Goal: Information Seeking & Learning: Find specific fact

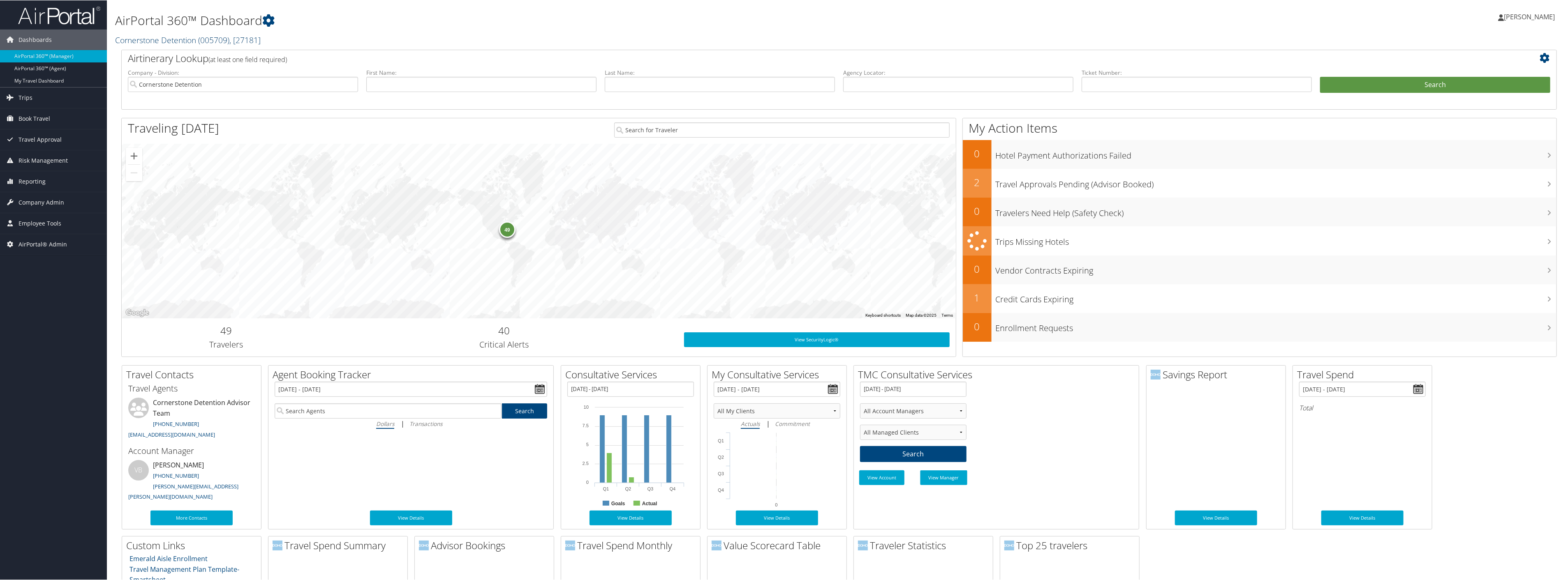
click at [210, 41] on span "( 005709 )" at bounding box center [214, 39] width 31 height 11
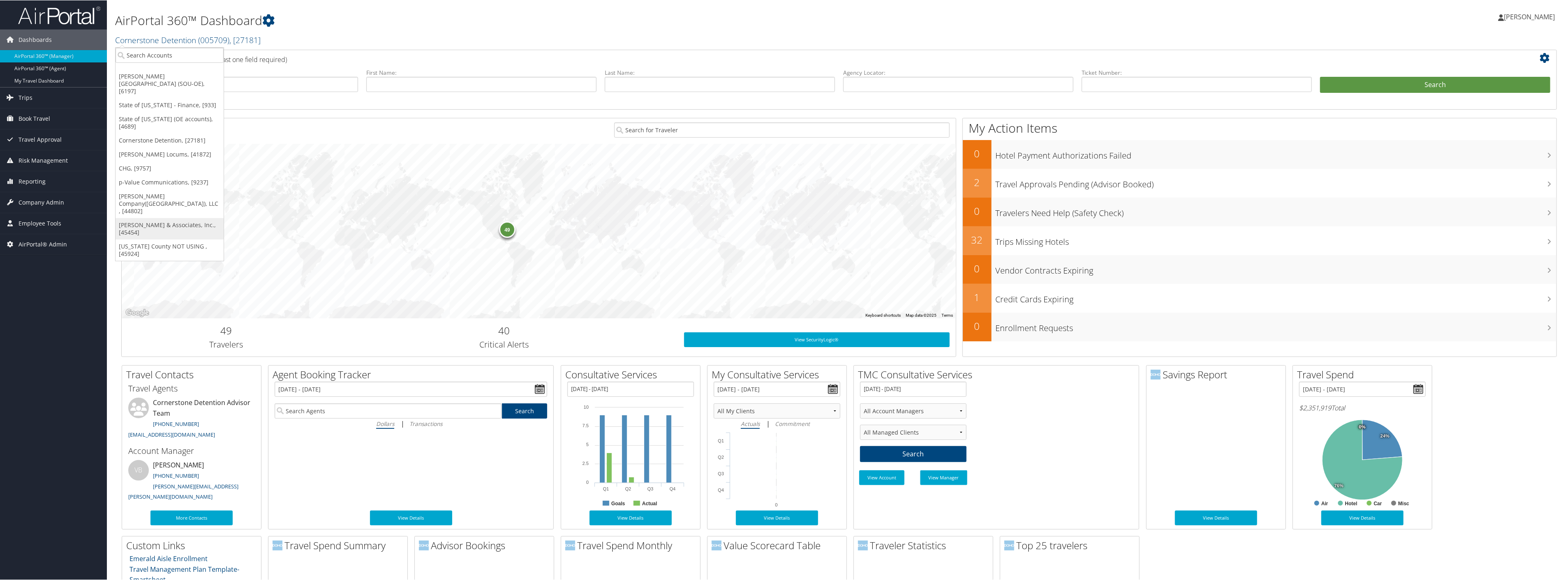
click at [157, 218] on link "[PERSON_NAME] & Associates, Inc., [45454]" at bounding box center [170, 229] width 108 height 22
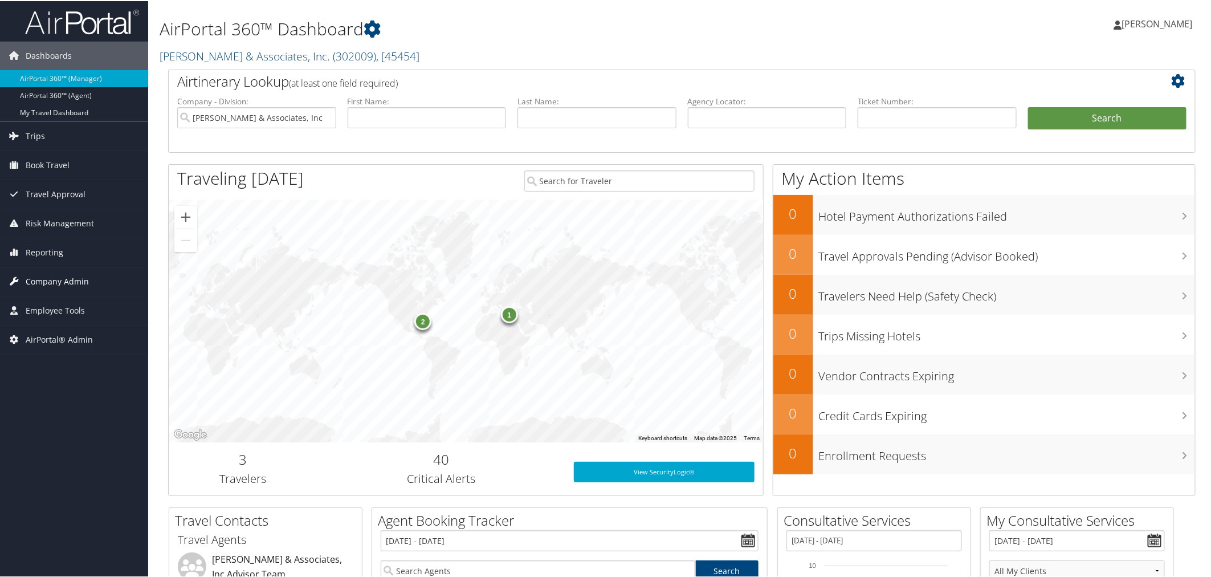
click at [65, 281] on span "Company Admin" at bounding box center [57, 280] width 63 height 28
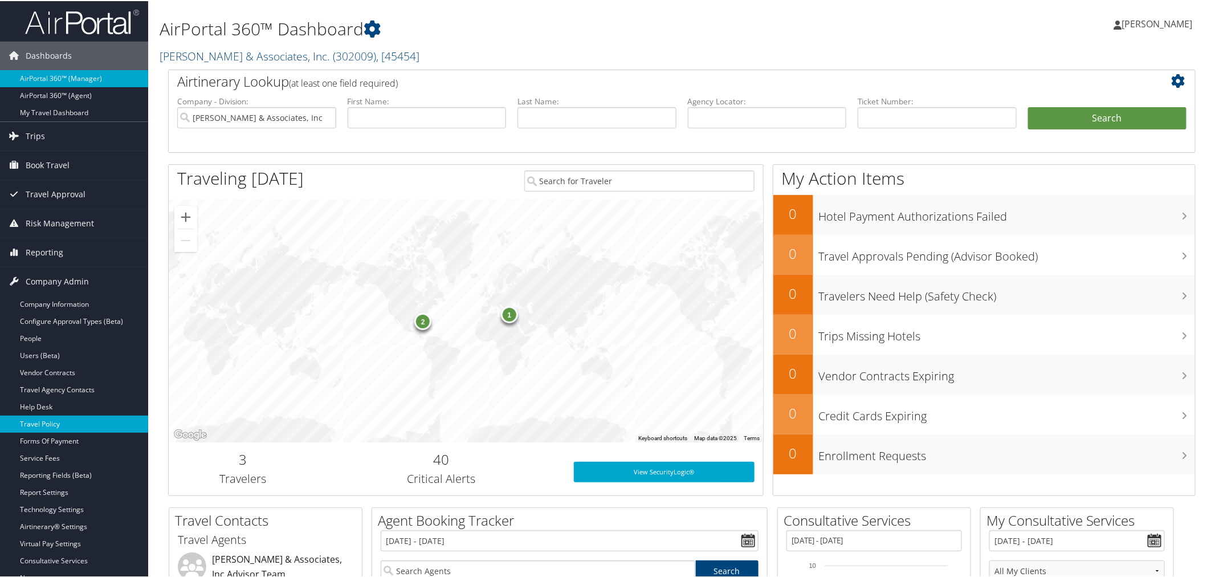
click at [40, 418] on link "Travel Policy" at bounding box center [74, 422] width 148 height 17
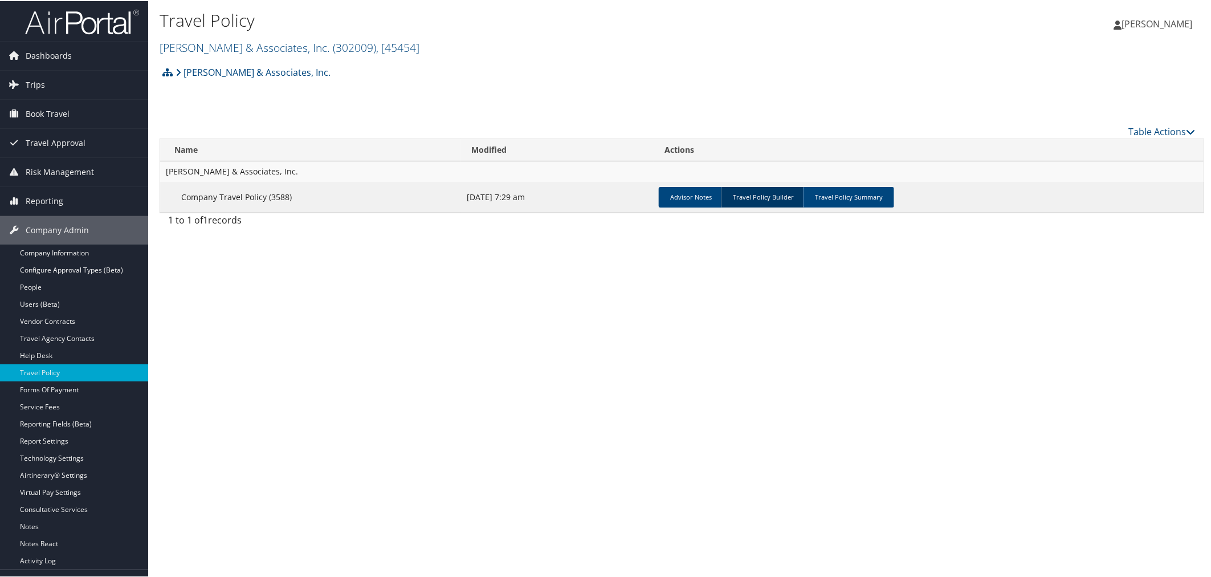
click at [747, 192] on link "Travel Policy Builder" at bounding box center [763, 196] width 84 height 21
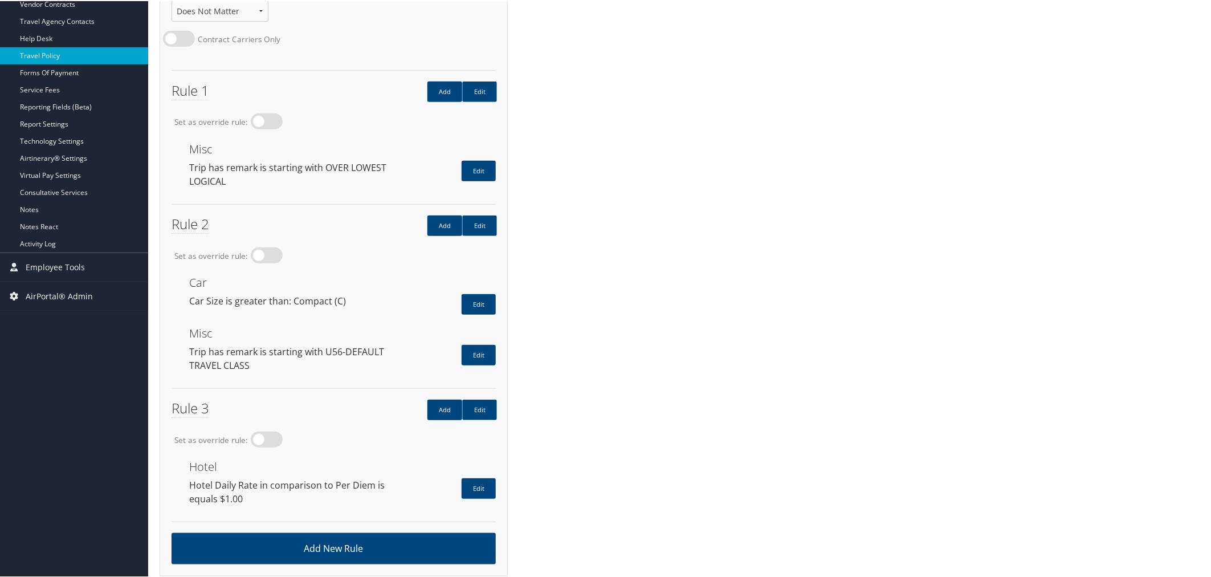
scroll to position [317, 0]
drag, startPoint x: 255, startPoint y: 477, endPoint x: 185, endPoint y: 477, distance: 70.6
click at [185, 477] on div "Hotel Daily Rate in comparison to Per Diem is equals $1.00" at bounding box center [289, 489] width 216 height 27
drag, startPoint x: 369, startPoint y: 473, endPoint x: 334, endPoint y: 474, distance: 34.2
click at [334, 476] on div "Hotel Daily Rate in comparison to Per Diem is equals $1.00" at bounding box center [289, 489] width 216 height 27
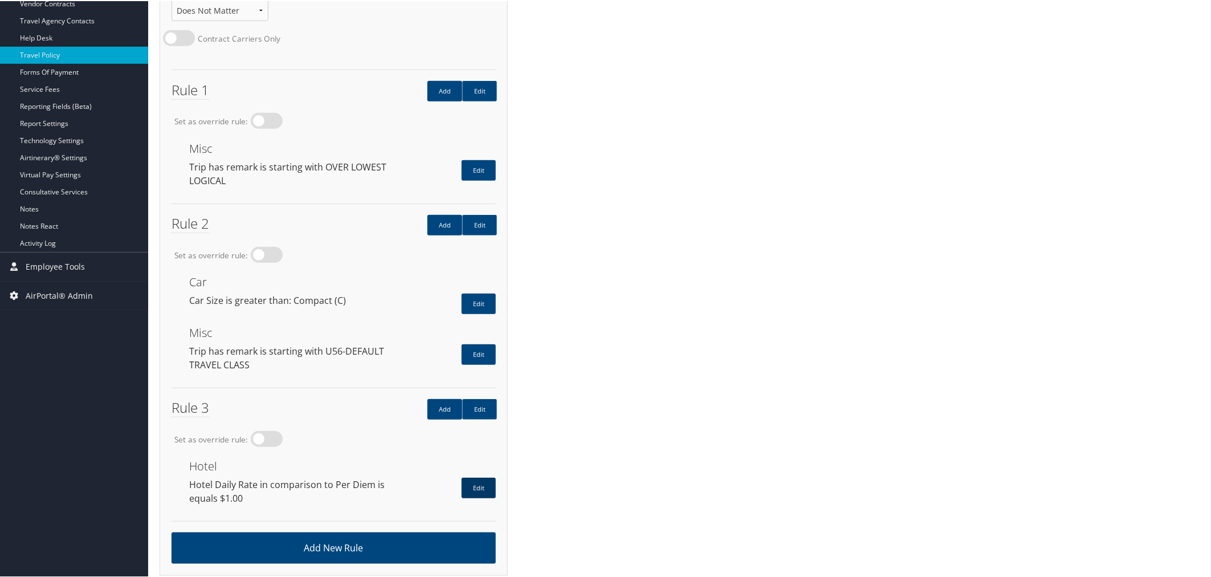
click at [475, 476] on link "Edit" at bounding box center [478, 486] width 34 height 21
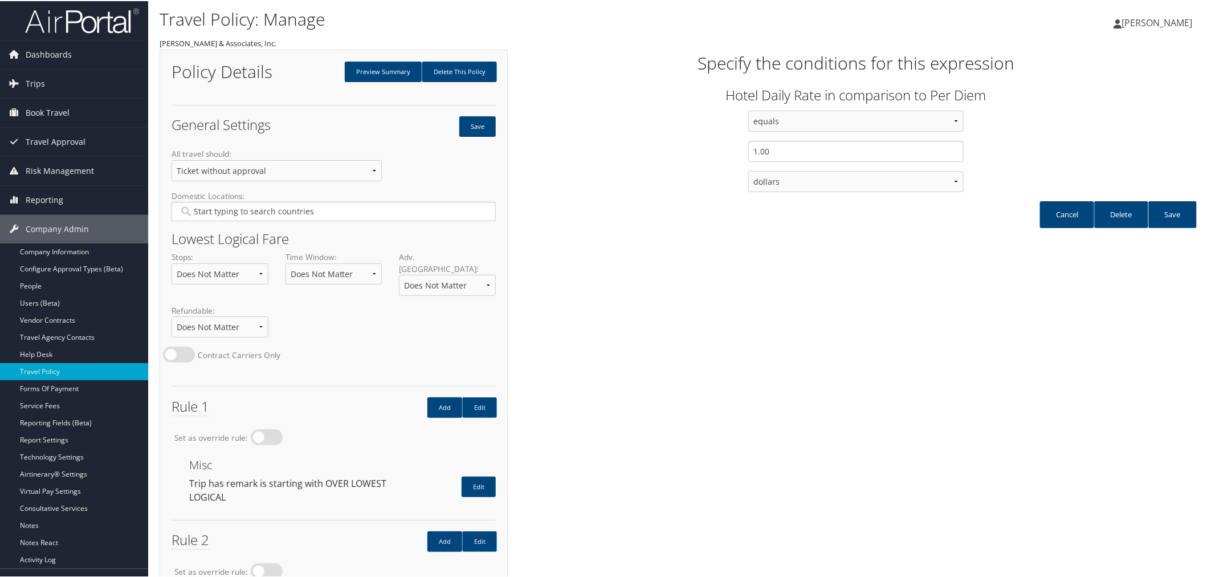
scroll to position [0, 0]
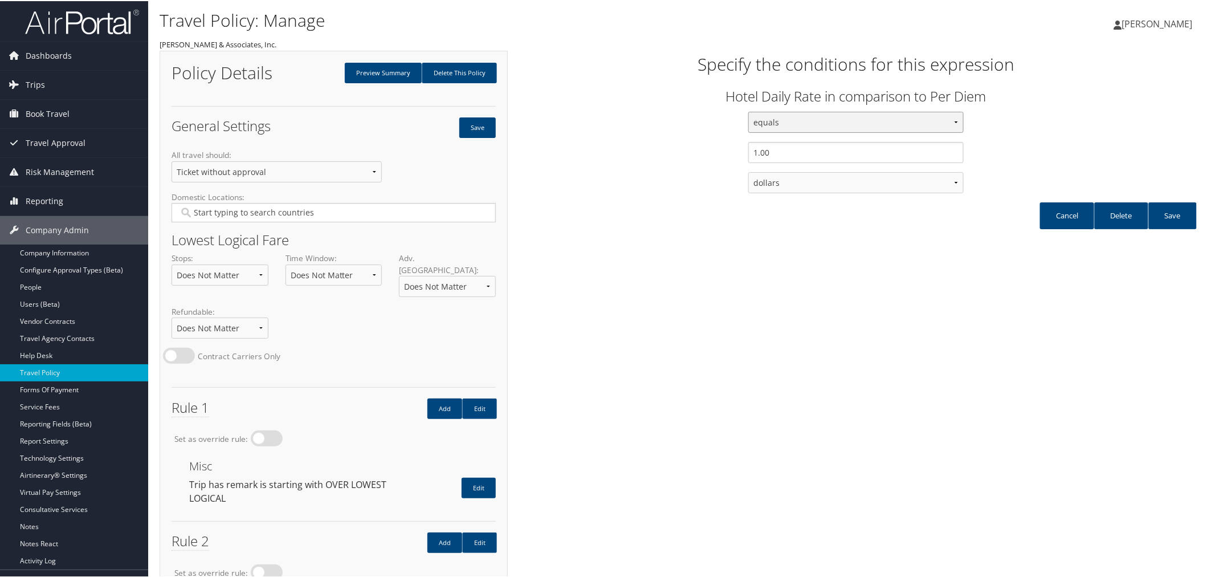
click at [957, 123] on select "equals less than less than or equal to greater than or equal to greater than" at bounding box center [855, 121] width 215 height 21
click at [982, 146] on div "equals less than less than or equal to greater than or equal to greater than 1.…" at bounding box center [856, 156] width 696 height 91
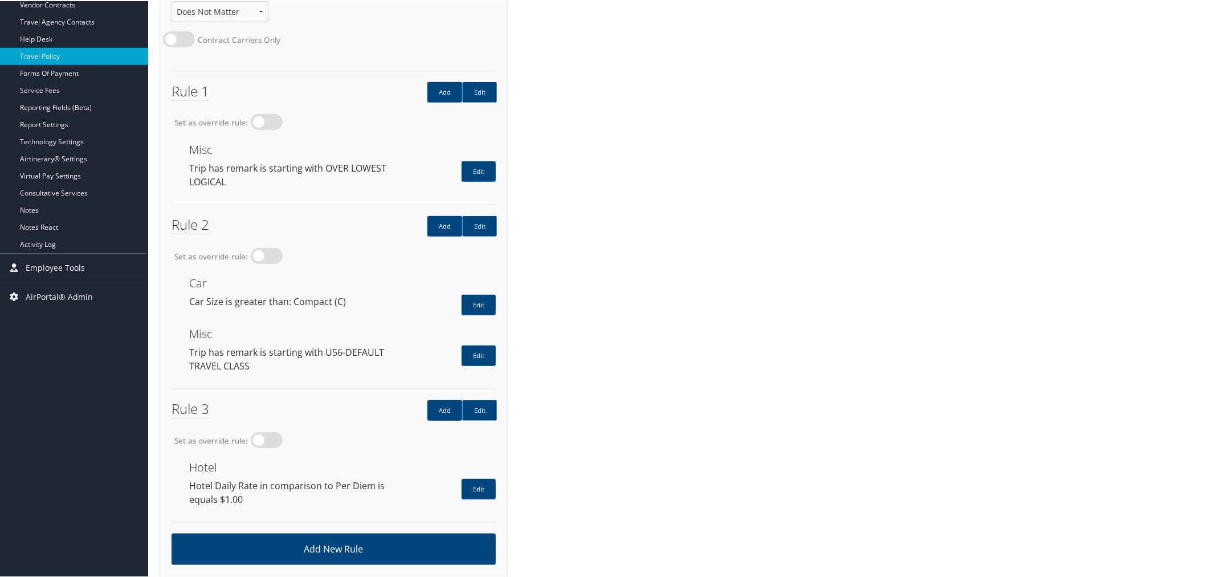
scroll to position [317, 0]
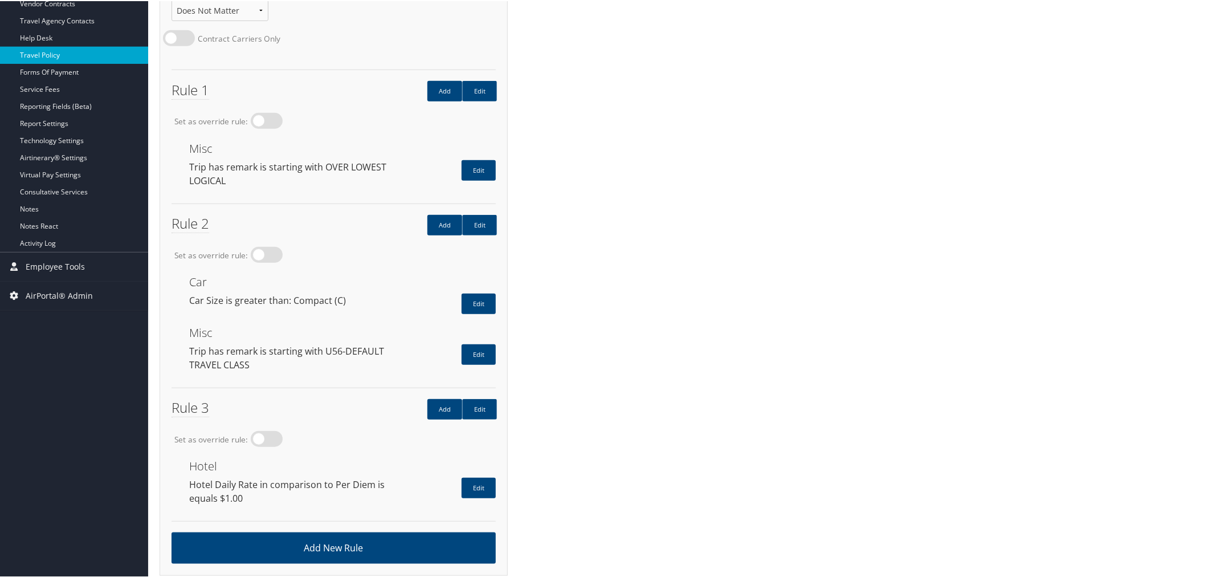
click at [48, 50] on link "Travel Policy" at bounding box center [74, 54] width 148 height 17
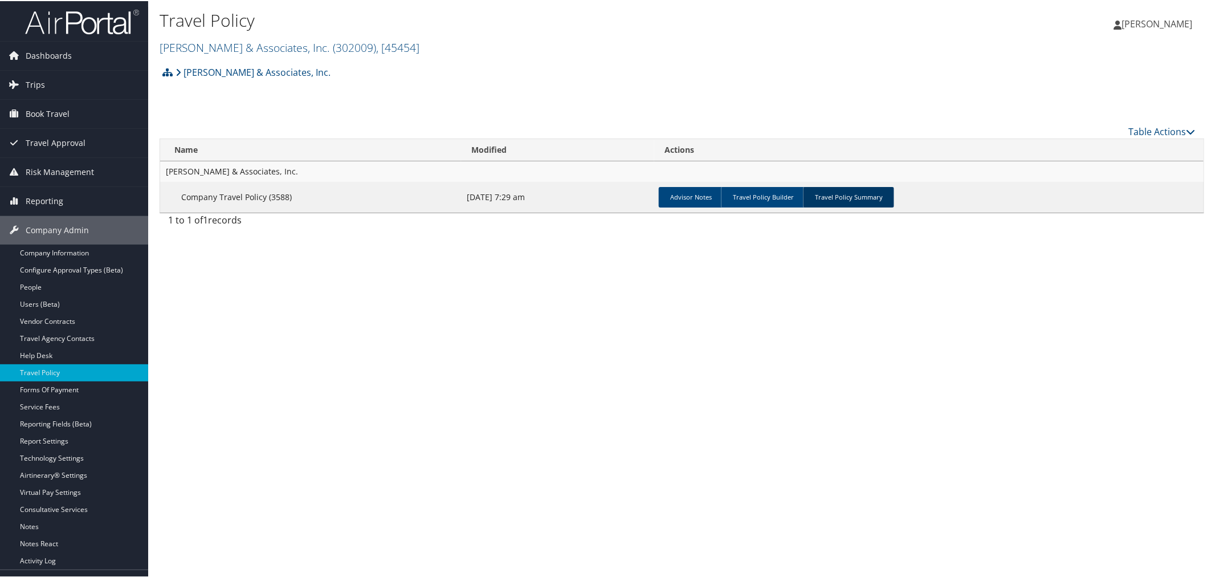
click at [838, 196] on link "Travel Policy Summary" at bounding box center [848, 196] width 91 height 21
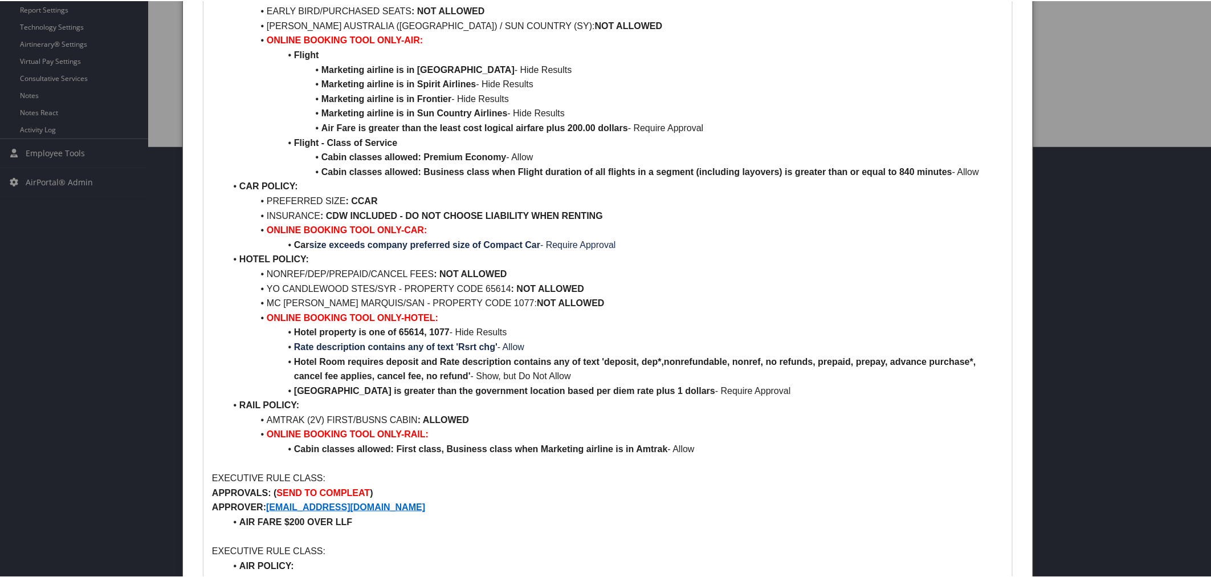
scroll to position [443, 0]
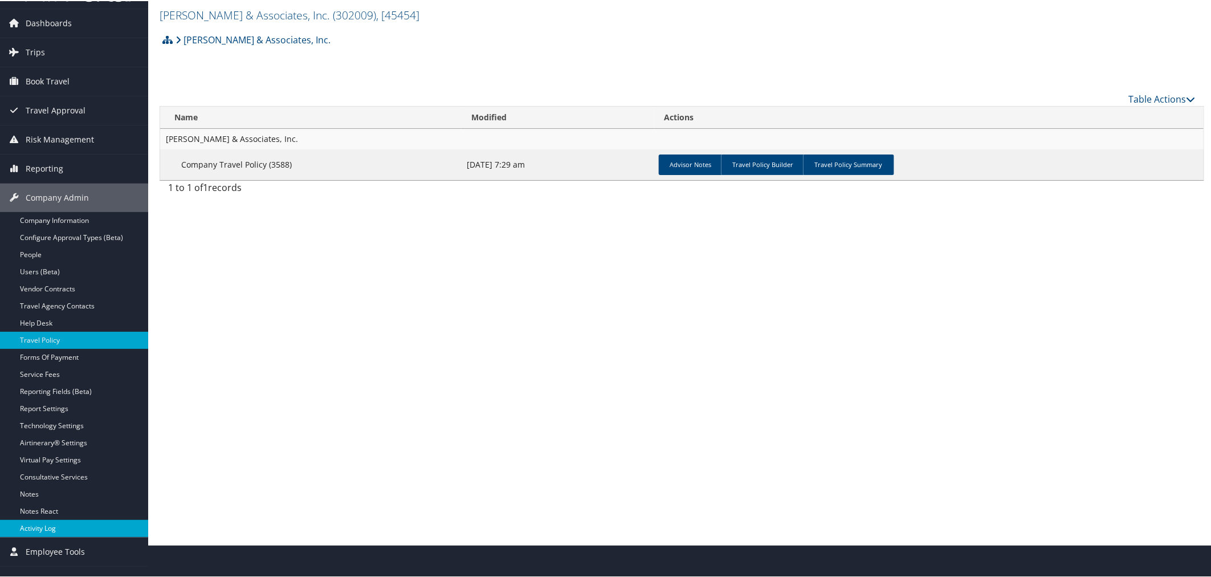
scroll to position [50, 0]
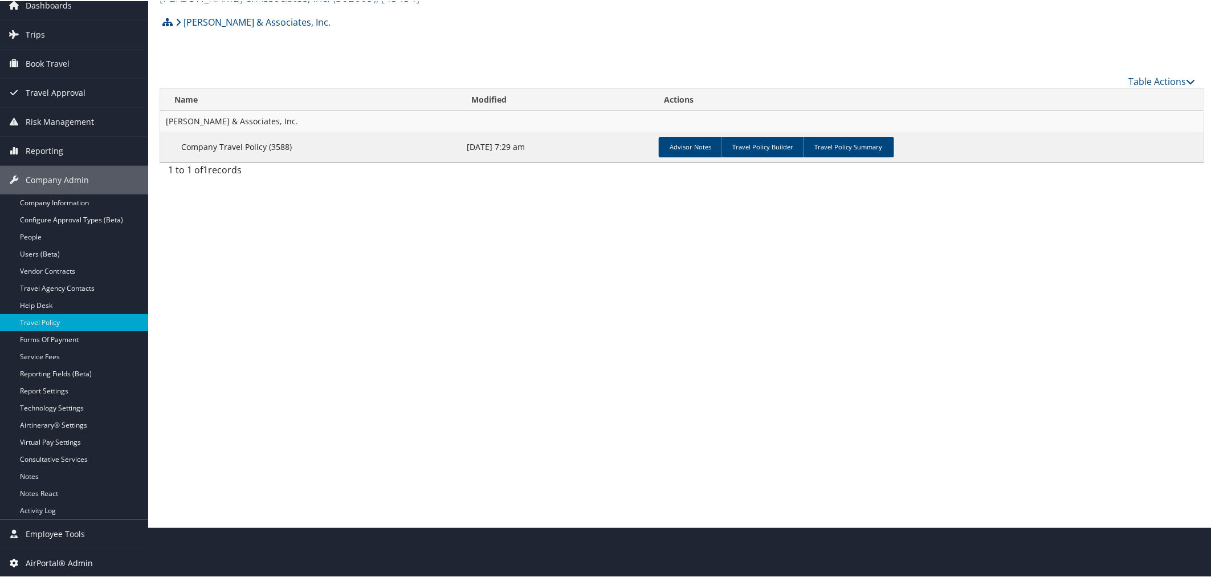
click at [62, 554] on span "AirPortal® Admin" at bounding box center [59, 562] width 67 height 28
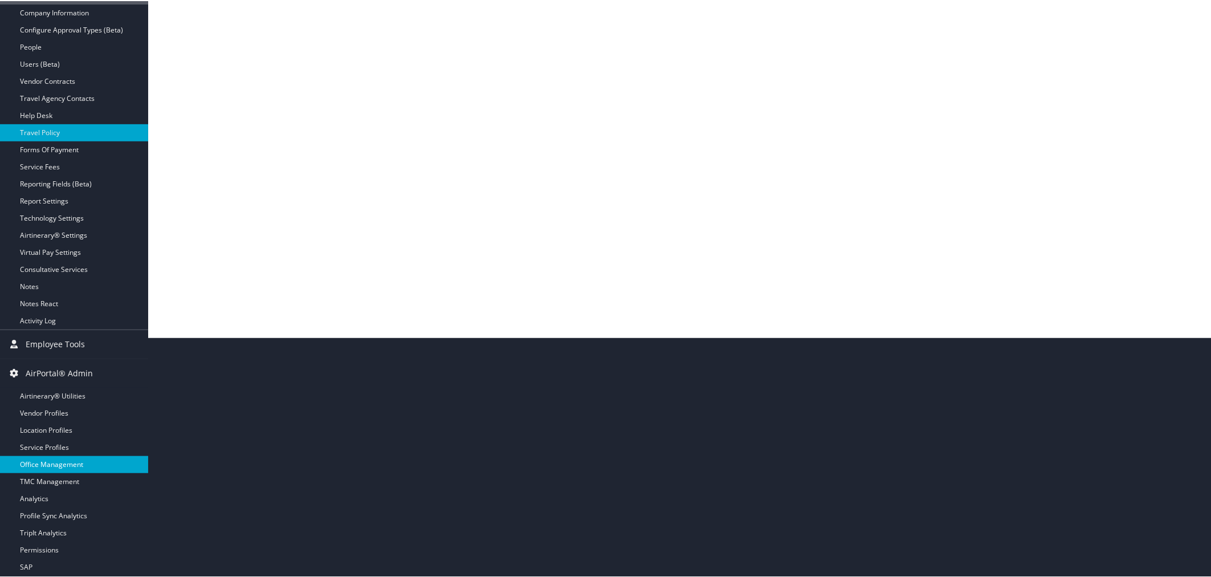
scroll to position [255, 0]
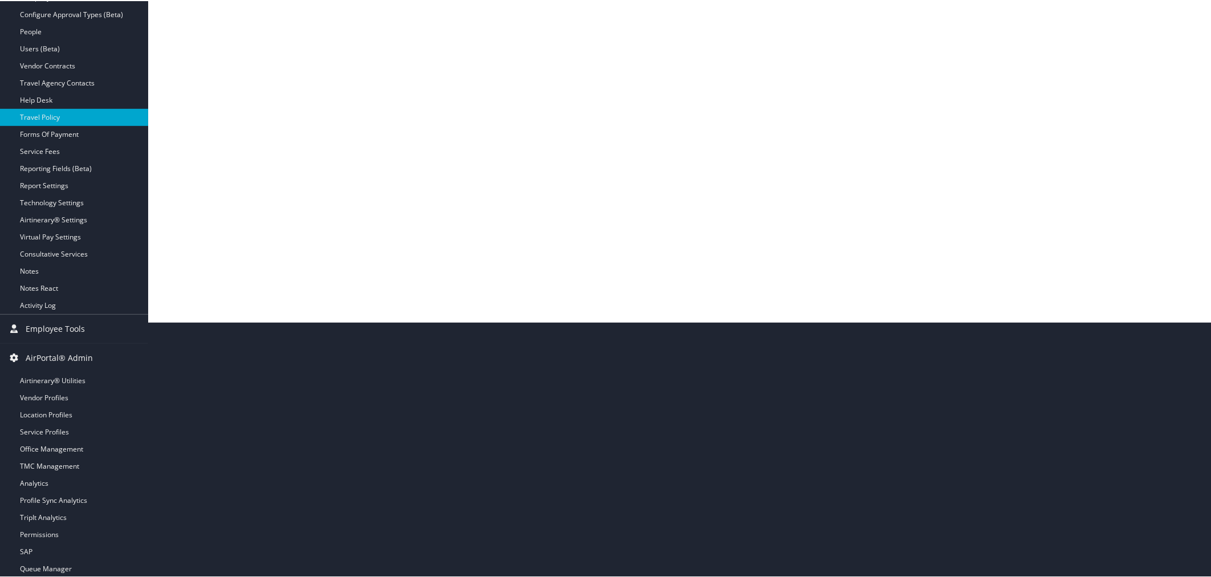
click at [307, 89] on div "Travel Policy Gromelski & Associates, Inc. ( 302009 ) , [ 45454 ] Gromelski & A…" at bounding box center [681, 33] width 1067 height 577
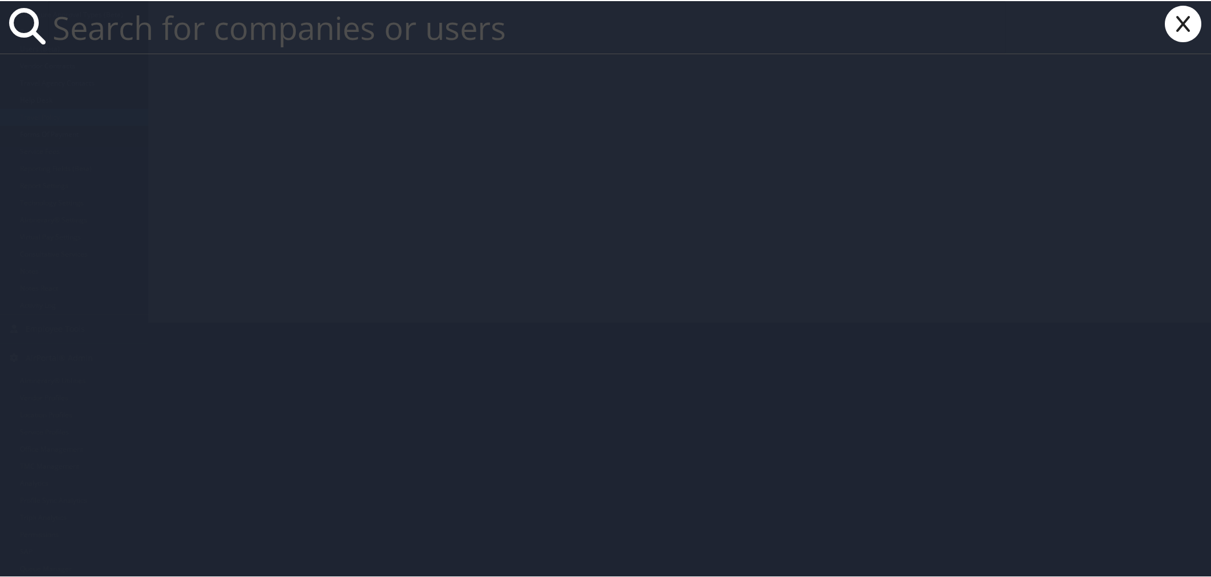
paste input "[PERSON_NAME]"
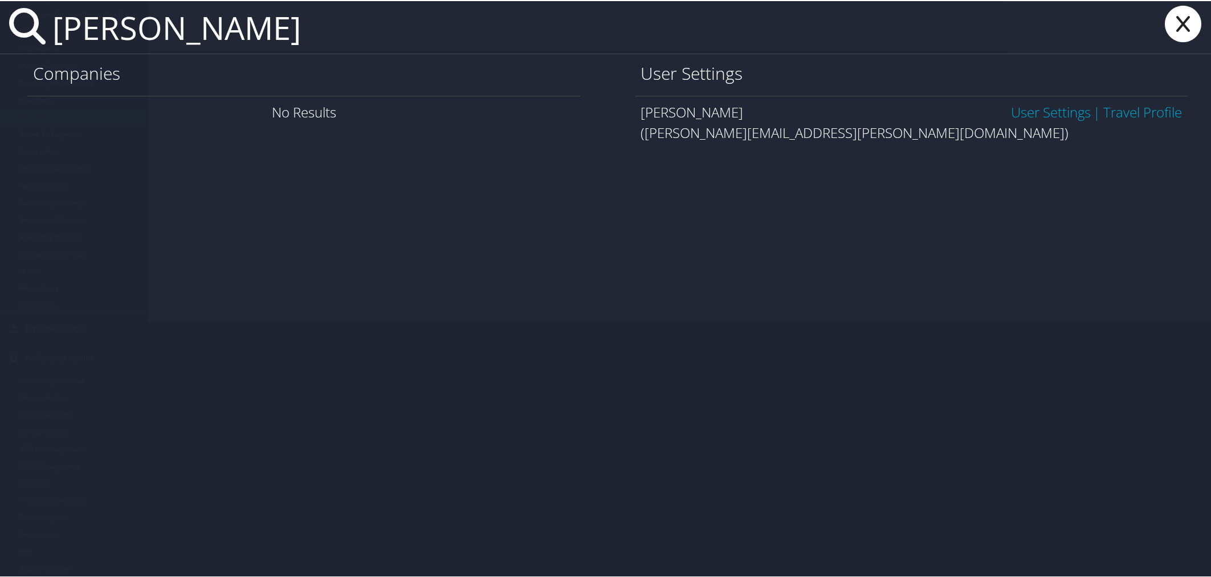
type input "[PERSON_NAME]"
click at [1033, 105] on link "User Settings" at bounding box center [1051, 110] width 80 height 19
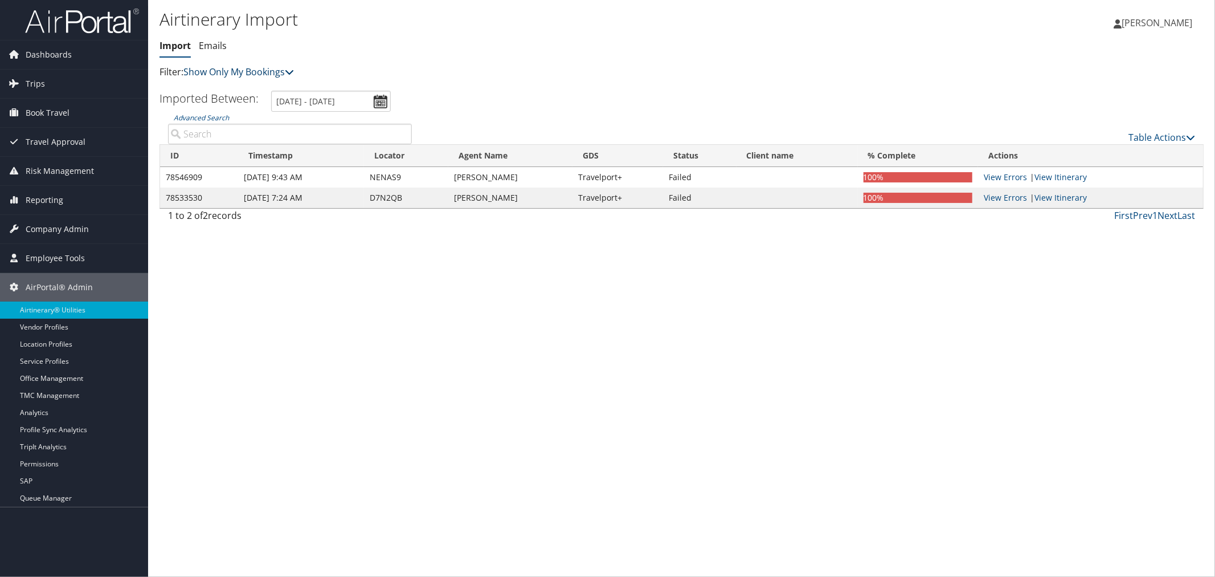
click at [246, 70] on link "Show Only My Bookings" at bounding box center [238, 72] width 111 height 13
click at [250, 78] on p "Filter: Show Only My Bookings" at bounding box center [508, 72] width 696 height 15
click at [253, 71] on link "Show Only My Bookings" at bounding box center [238, 72] width 111 height 13
drag, startPoint x: 258, startPoint y: 84, endPoint x: 242, endPoint y: 84, distance: 16.0
click at [256, 83] on link "Show My TMC Bookings" at bounding box center [261, 89] width 150 height 19
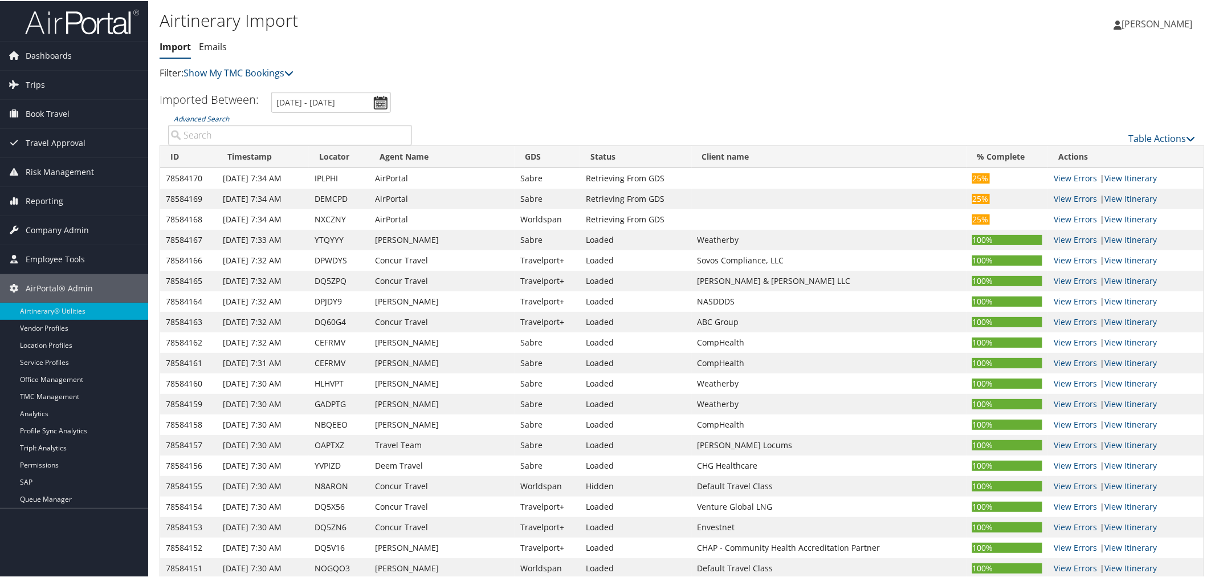
click at [226, 132] on input "Advanced Search" at bounding box center [290, 134] width 244 height 21
paste input "CUIBDC"
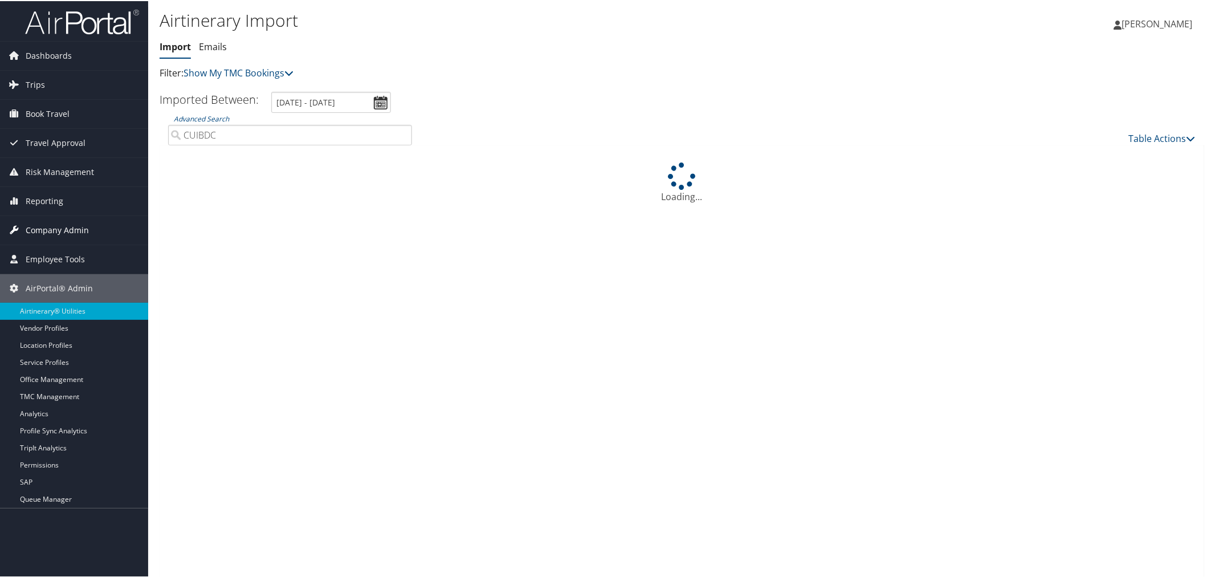
type input "CUIBDC"
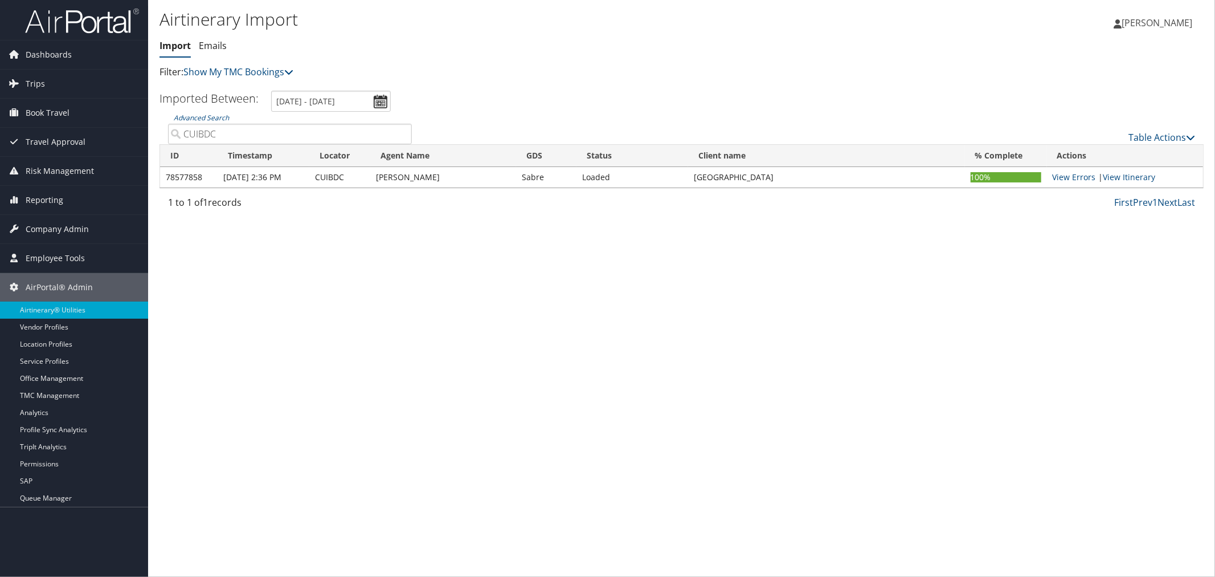
drag, startPoint x: 429, startPoint y: 177, endPoint x: 378, endPoint y: 181, distance: 50.9
click at [377, 180] on td "[PERSON_NAME]" at bounding box center [443, 177] width 146 height 21
copy td "Robin Pizzella"
click at [493, 112] on div "Table Actions" at bounding box center [811, 128] width 783 height 32
drag, startPoint x: 251, startPoint y: 132, endPoint x: 181, endPoint y: 132, distance: 69.5
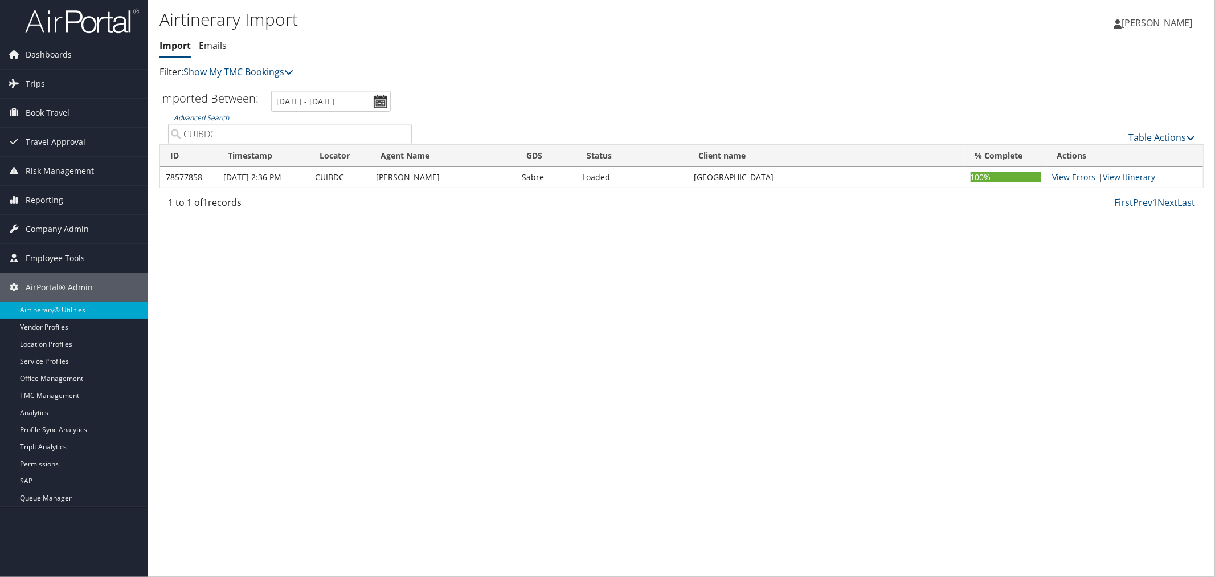
click at [181, 132] on input "CUIBDC" at bounding box center [290, 134] width 244 height 21
click at [214, 126] on input "CUIBDC" at bounding box center [290, 134] width 244 height 21
drag, startPoint x: 198, startPoint y: 129, endPoint x: 182, endPoint y: 131, distance: 15.5
click at [182, 131] on input "CUIBDC" at bounding box center [290, 134] width 244 height 21
click at [33, 87] on span "Trips" at bounding box center [35, 84] width 19 height 28
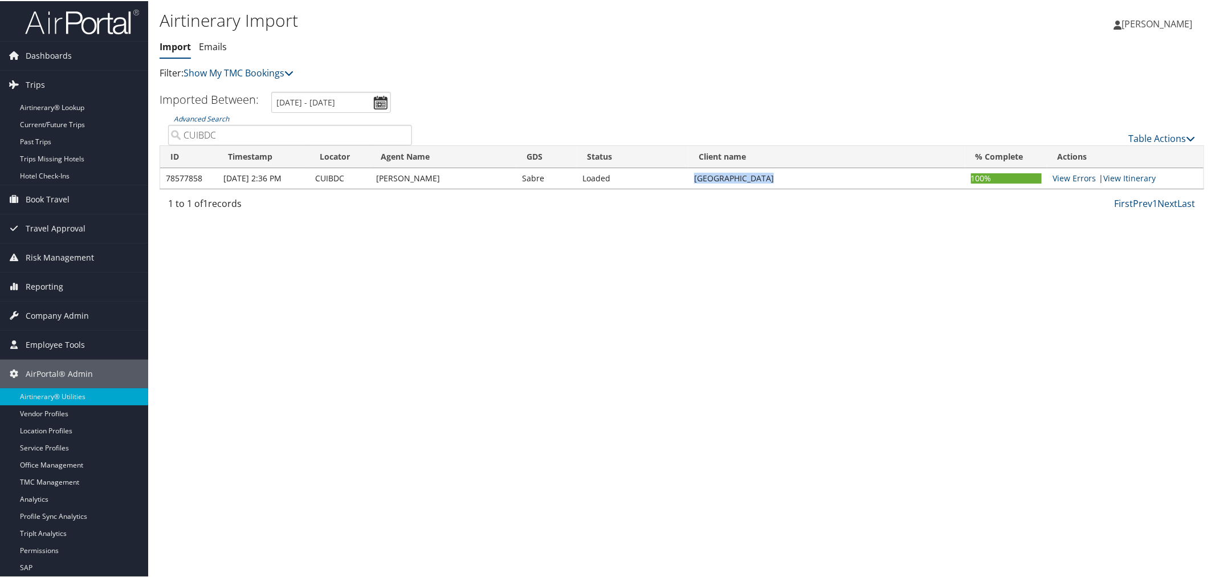
drag, startPoint x: 761, startPoint y: 180, endPoint x: 692, endPoint y: 177, distance: 68.4
click at [692, 177] on td "Temple University" at bounding box center [826, 177] width 276 height 21
copy td "Temple University"
drag, startPoint x: 230, startPoint y: 138, endPoint x: 171, endPoint y: 138, distance: 58.7
click at [171, 138] on input "CUIBDC" at bounding box center [290, 134] width 244 height 21
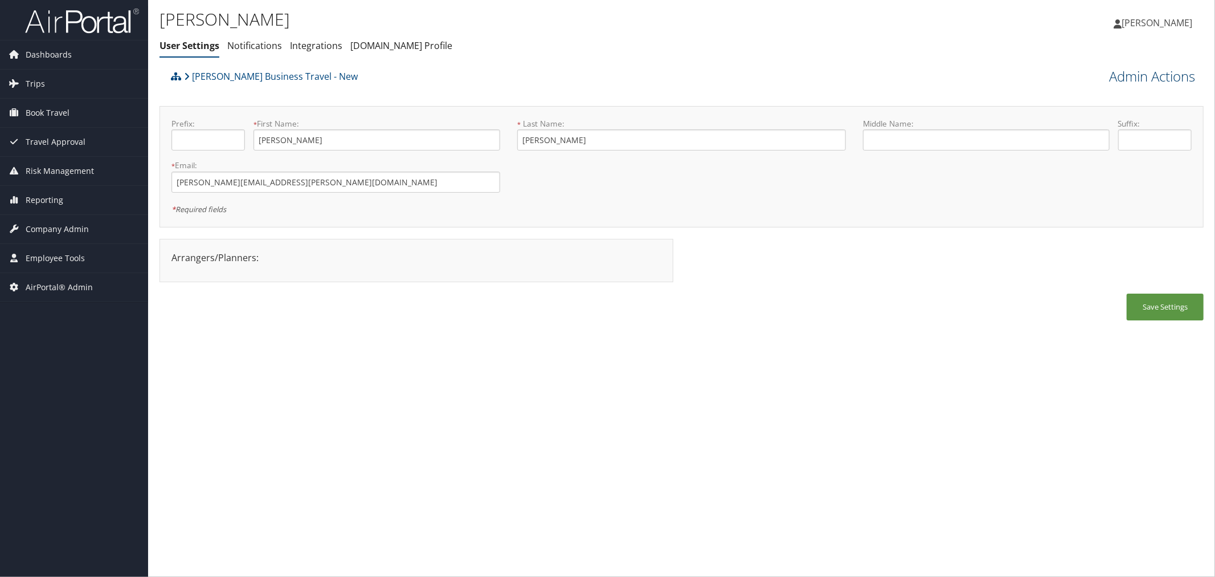
click at [1118, 81] on link "Admin Actions" at bounding box center [1152, 76] width 86 height 19
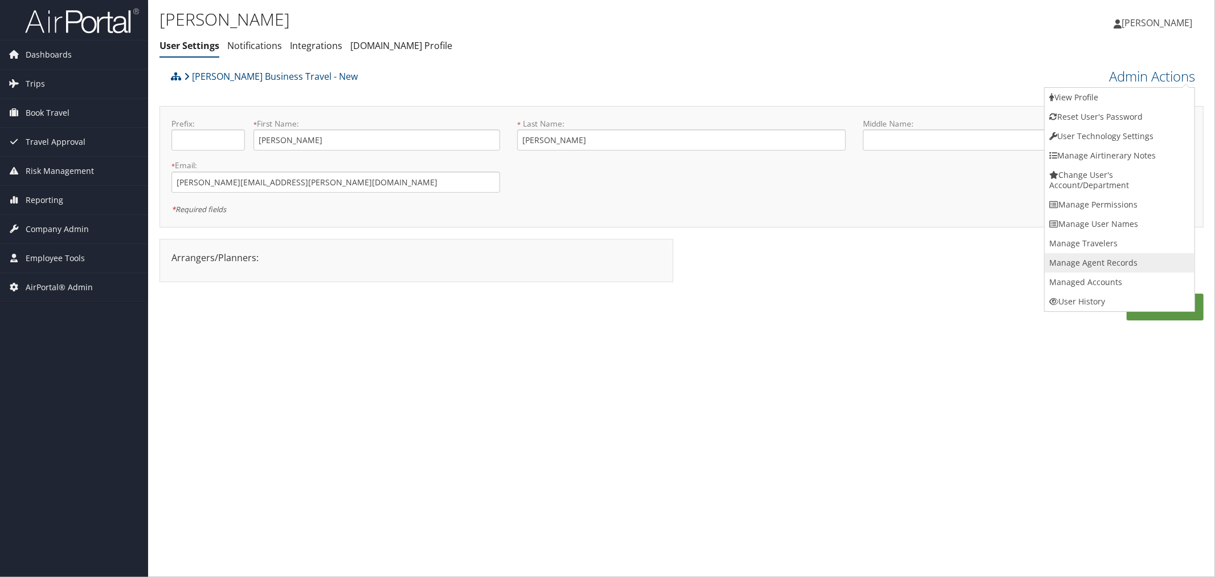
click at [1102, 258] on link "Manage Agent Records" at bounding box center [1120, 262] width 150 height 19
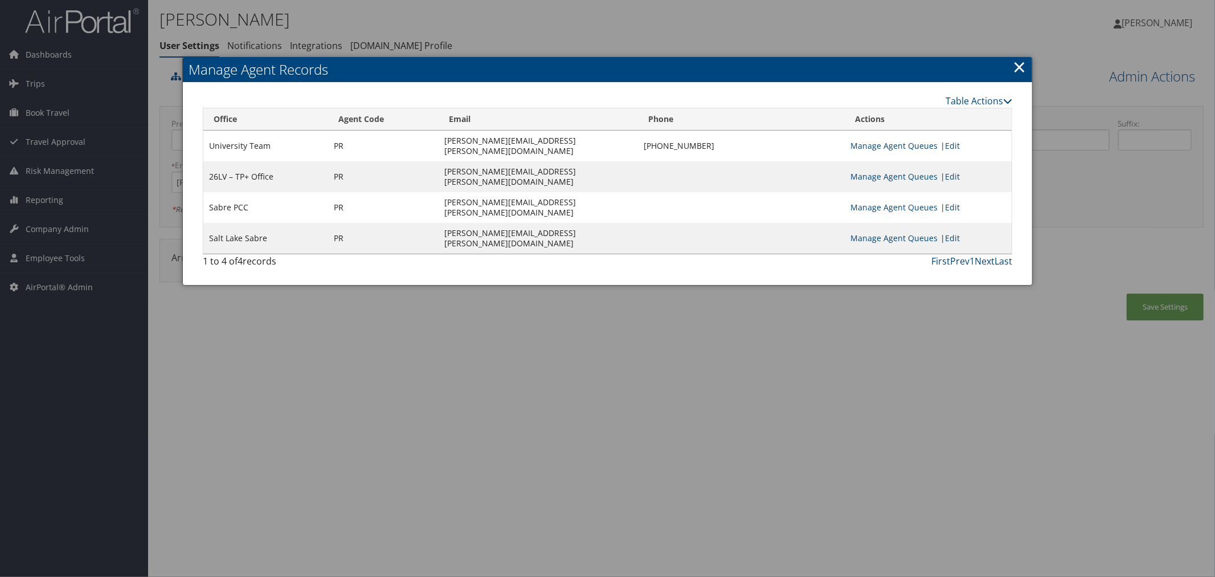
click at [411, 21] on div at bounding box center [607, 288] width 1215 height 577
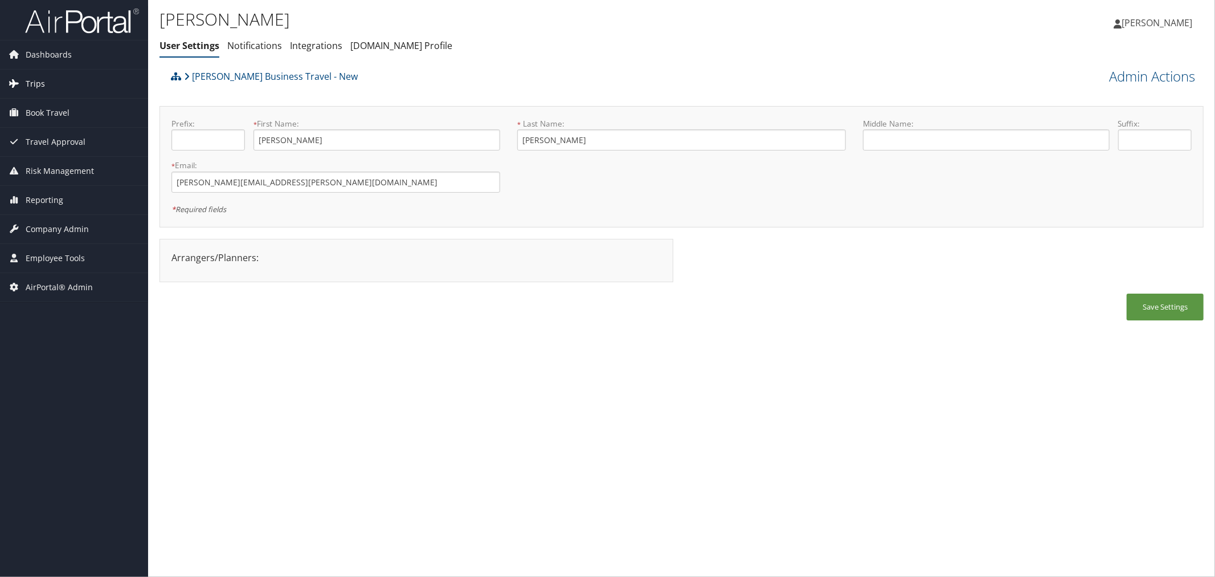
click at [38, 89] on span "Trips" at bounding box center [35, 84] width 19 height 28
drag, startPoint x: 285, startPoint y: 179, endPoint x: 175, endPoint y: 185, distance: 110.1
click at [175, 185] on input "robin.pizzella@cbtravel.com" at bounding box center [335, 181] width 329 height 21
click at [306, 188] on input "robin.pizzella@cbtravel.com" at bounding box center [335, 181] width 329 height 21
click at [1129, 78] on link "Admin Actions" at bounding box center [1152, 76] width 86 height 19
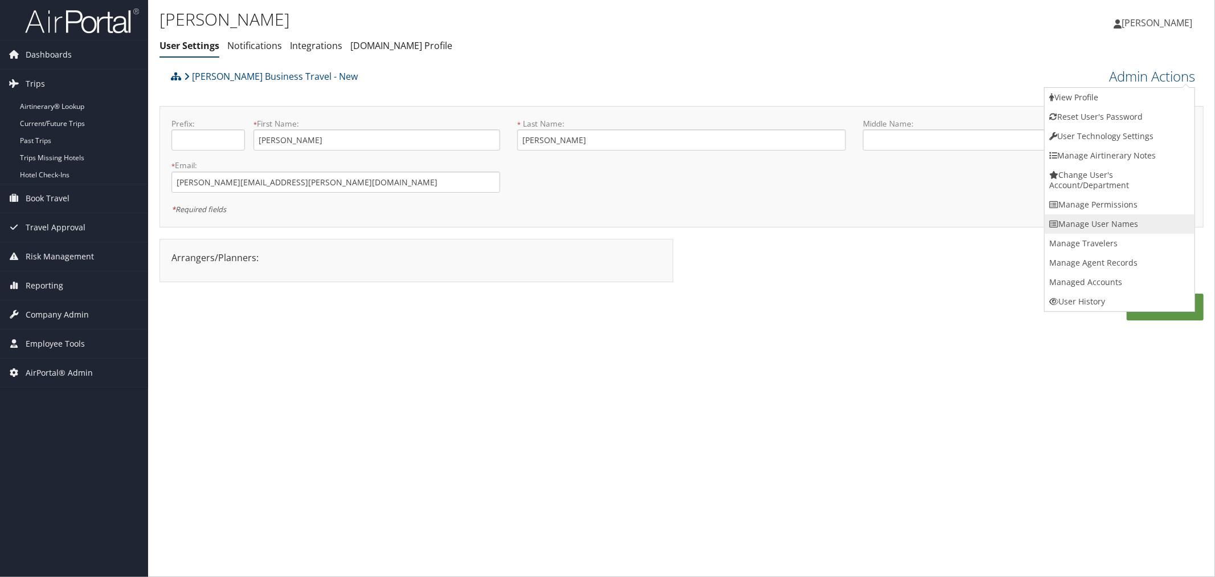
click at [1108, 224] on link "Manage User Names" at bounding box center [1120, 223] width 150 height 19
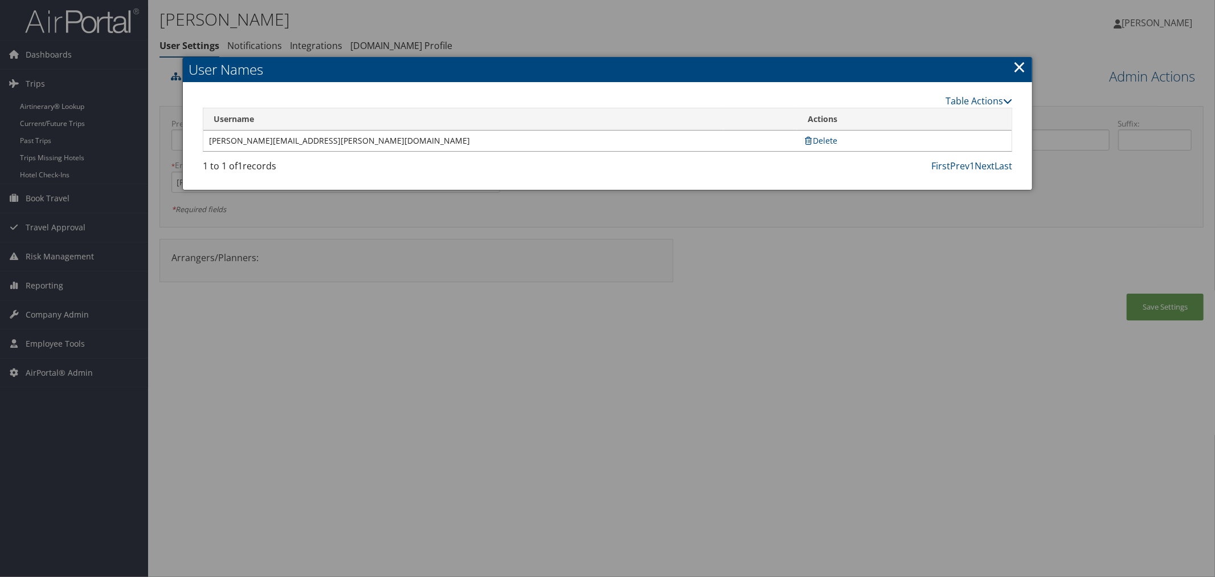
drag, startPoint x: 1020, startPoint y: 66, endPoint x: 1037, endPoint y: 66, distance: 17.1
click at [1026, 66] on link "×" at bounding box center [1019, 66] width 13 height 23
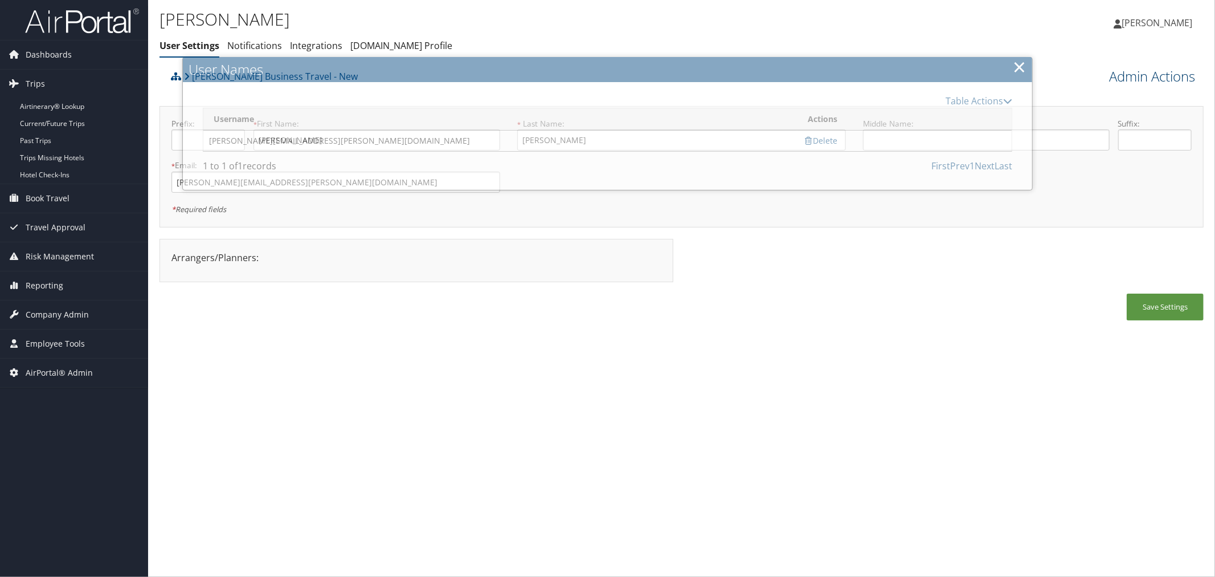
click at [1113, 70] on link "Admin Actions" at bounding box center [1152, 76] width 86 height 19
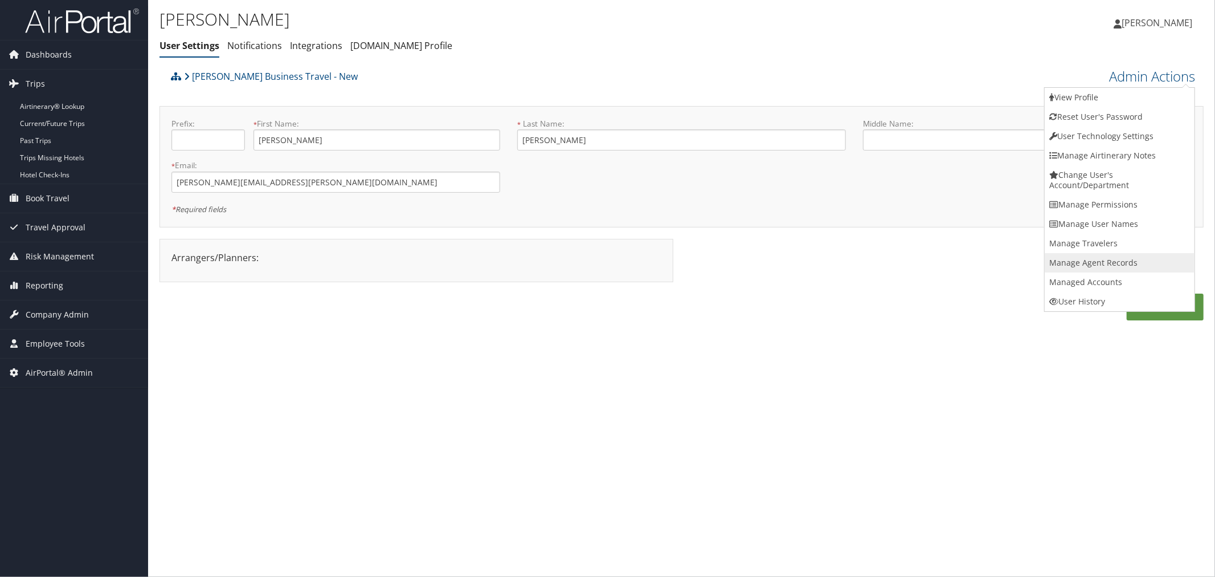
click at [1096, 260] on link "Manage Agent Records" at bounding box center [1120, 262] width 150 height 19
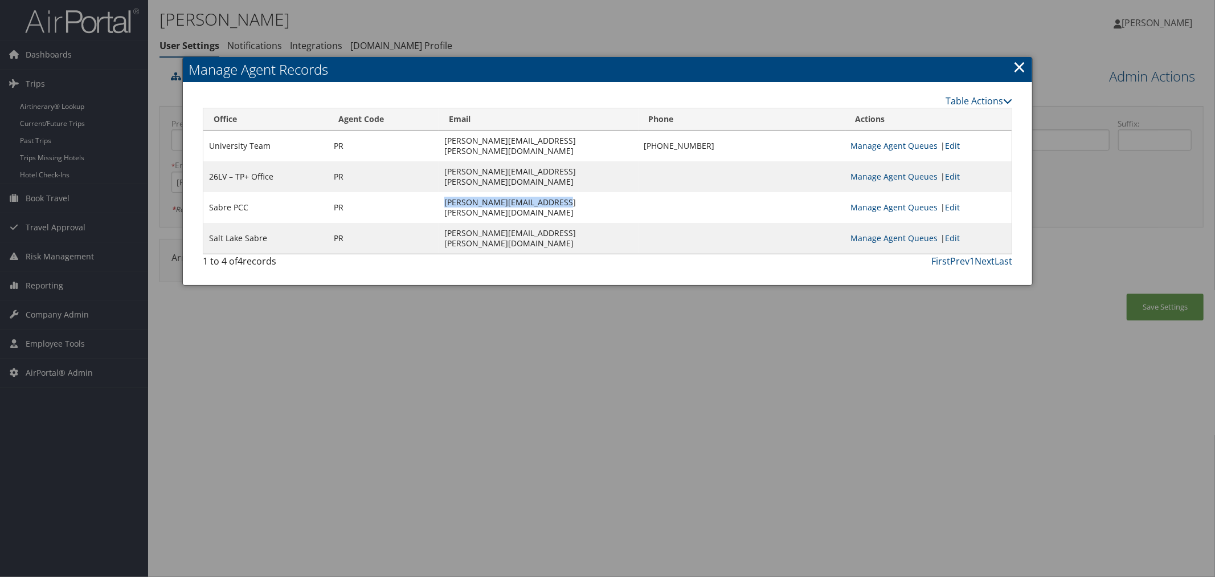
drag, startPoint x: 562, startPoint y: 182, endPoint x: 456, endPoint y: 181, distance: 105.4
click at [456, 192] on td "robin.pizzella@cbtravel.com" at bounding box center [538, 207] width 199 height 31
copy td "robin.pizzella@cbtravel.com"
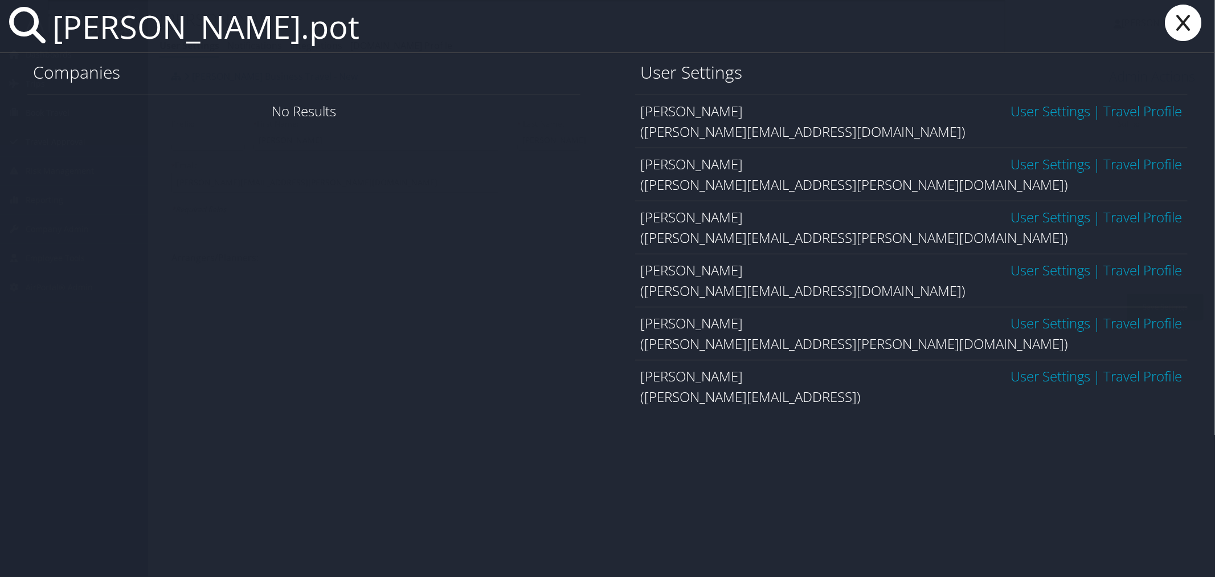
type input "robert.pot"
click at [1026, 326] on link "User Settings" at bounding box center [1051, 322] width 80 height 19
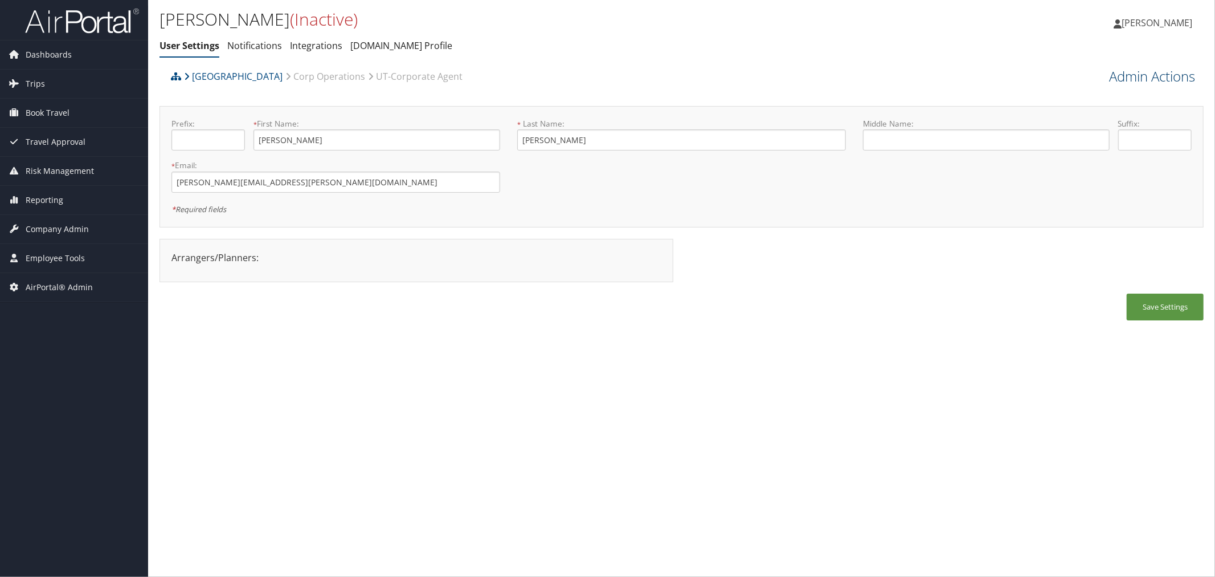
click at [1151, 72] on link "Admin Actions" at bounding box center [1152, 76] width 86 height 19
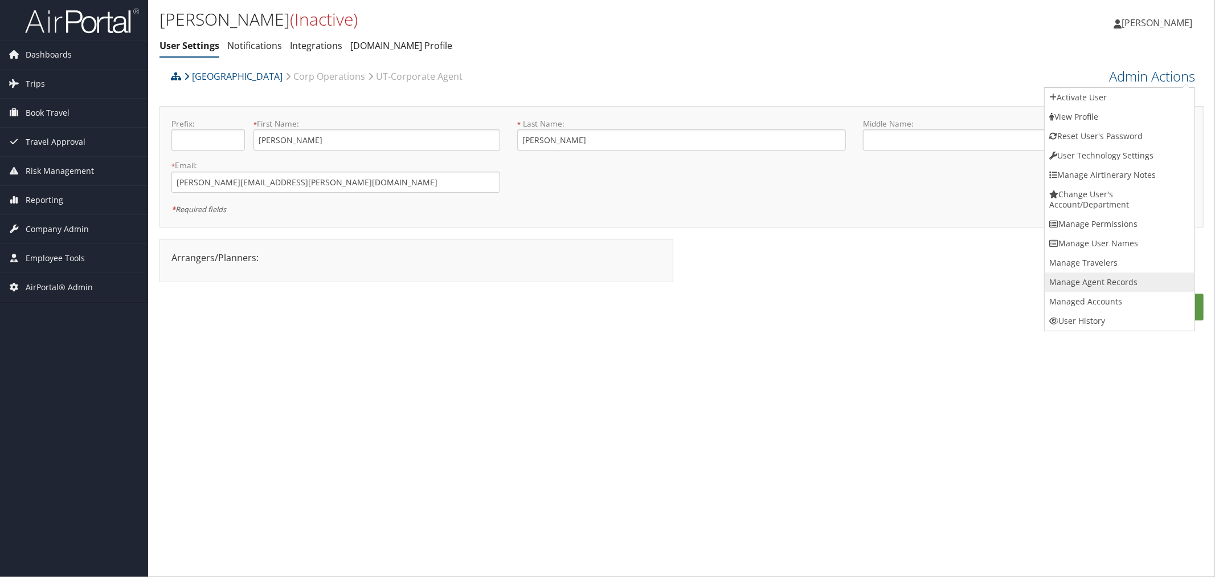
click at [1104, 274] on link "Manage Agent Records" at bounding box center [1120, 281] width 150 height 19
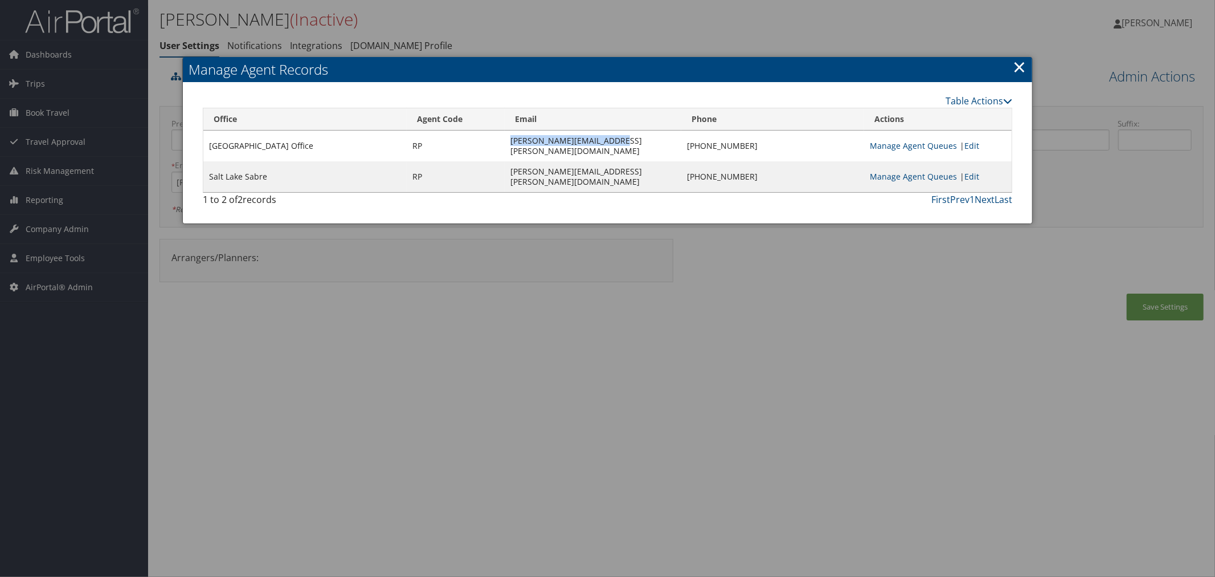
drag, startPoint x: 551, startPoint y: 141, endPoint x: 452, endPoint y: 140, distance: 99.7
click at [505, 140] on td "robert.potts@cbtravel.com" at bounding box center [593, 145] width 177 height 31
copy td "robert.potts@cbtravel.com"
click at [649, 31] on div at bounding box center [607, 288] width 1215 height 577
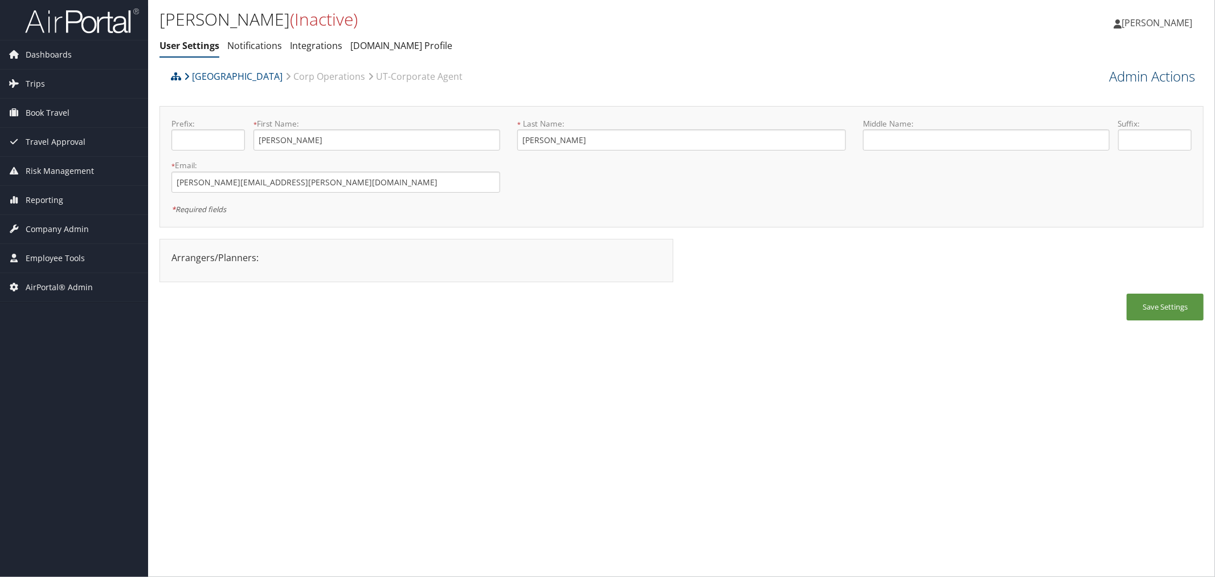
click at [1123, 70] on link "Admin Actions" at bounding box center [1152, 76] width 86 height 19
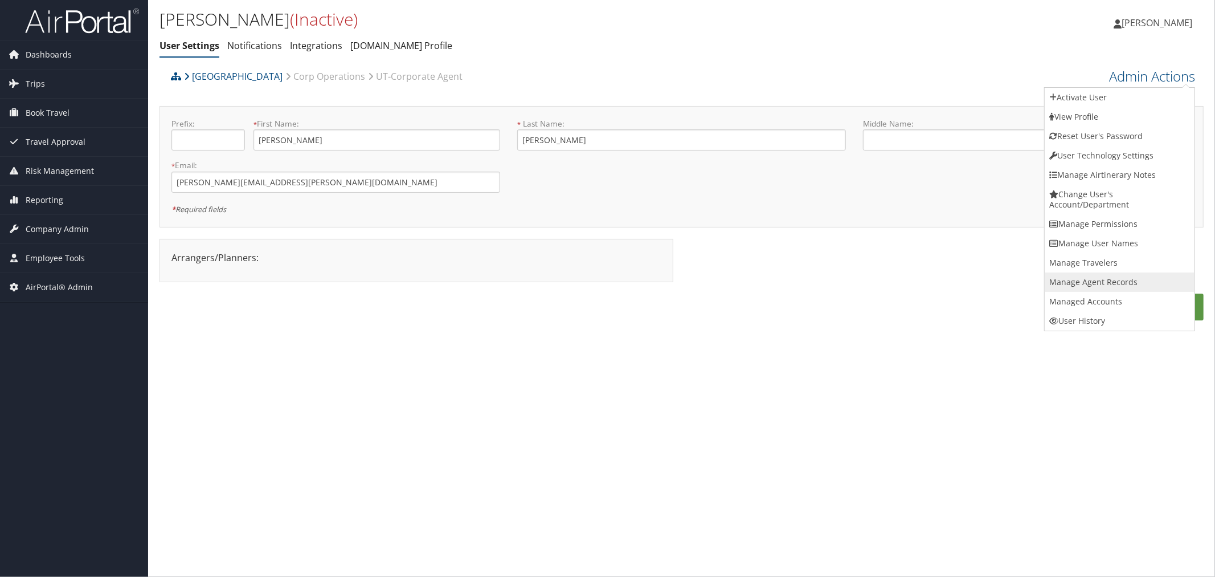
click at [1091, 274] on link "Manage Agent Records" at bounding box center [1120, 281] width 150 height 19
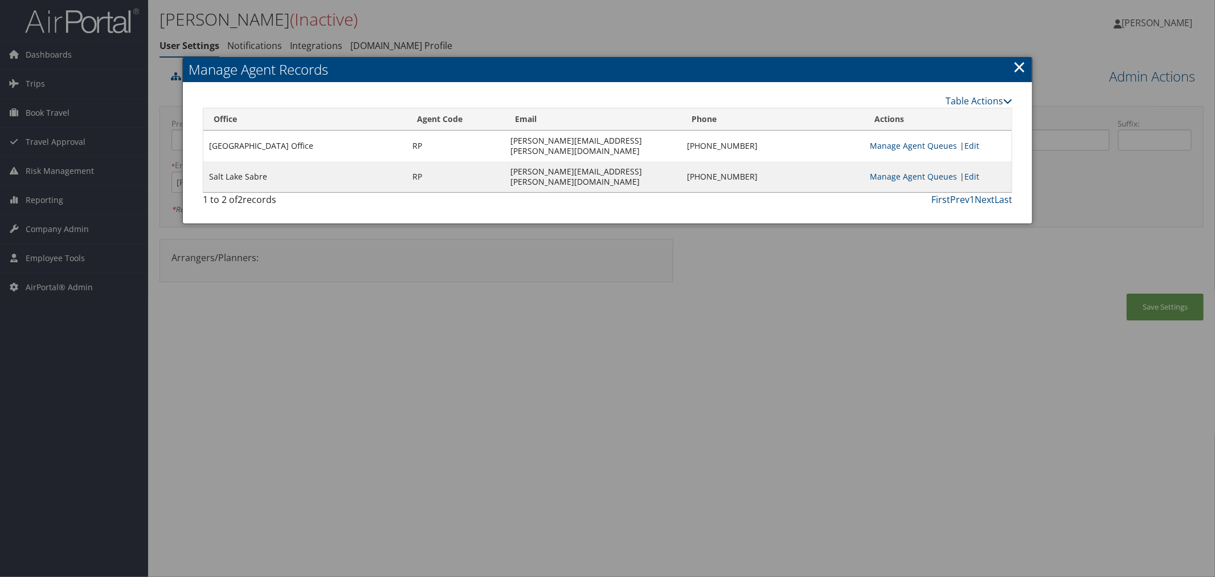
click at [588, 15] on div at bounding box center [607, 288] width 1215 height 577
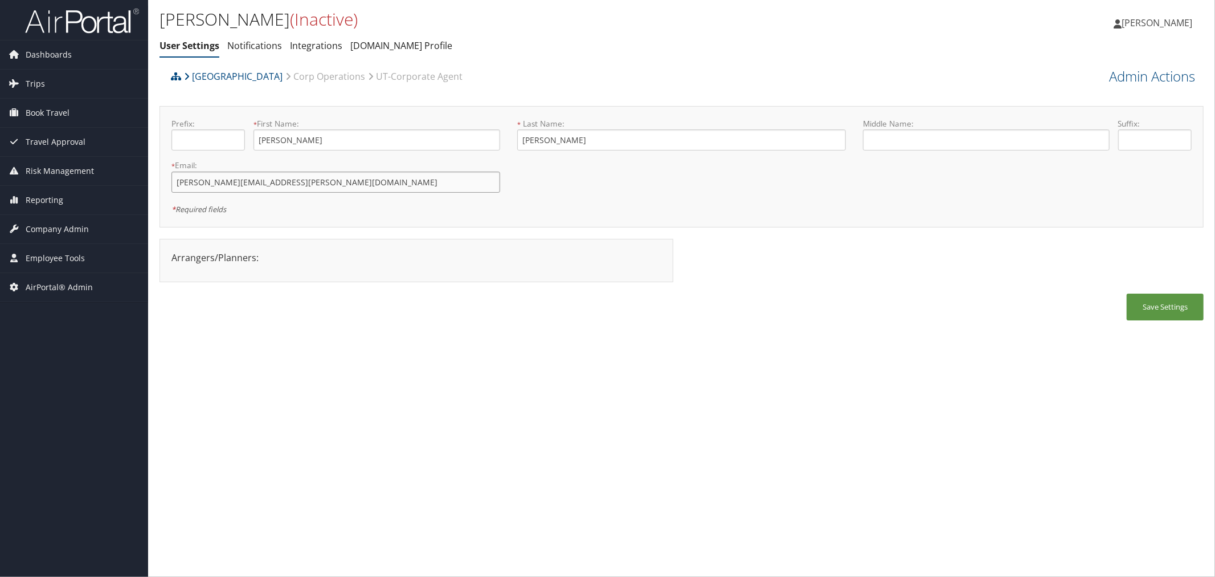
drag, startPoint x: 281, startPoint y: 188, endPoint x: 168, endPoint y: 181, distance: 113.0
click at [168, 181] on div "* Email: robert.potts@cbtravel.com This field is required" at bounding box center [336, 181] width 346 height 42
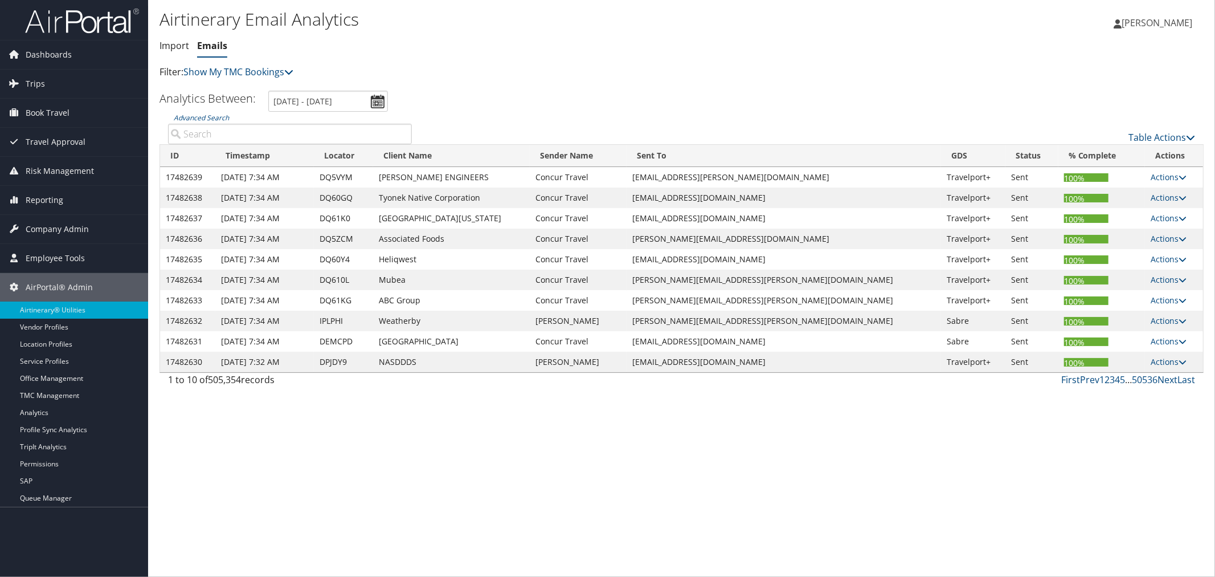
click at [224, 131] on input "Advanced Search" at bounding box center [290, 134] width 244 height 21
paste input "CUIBDC"
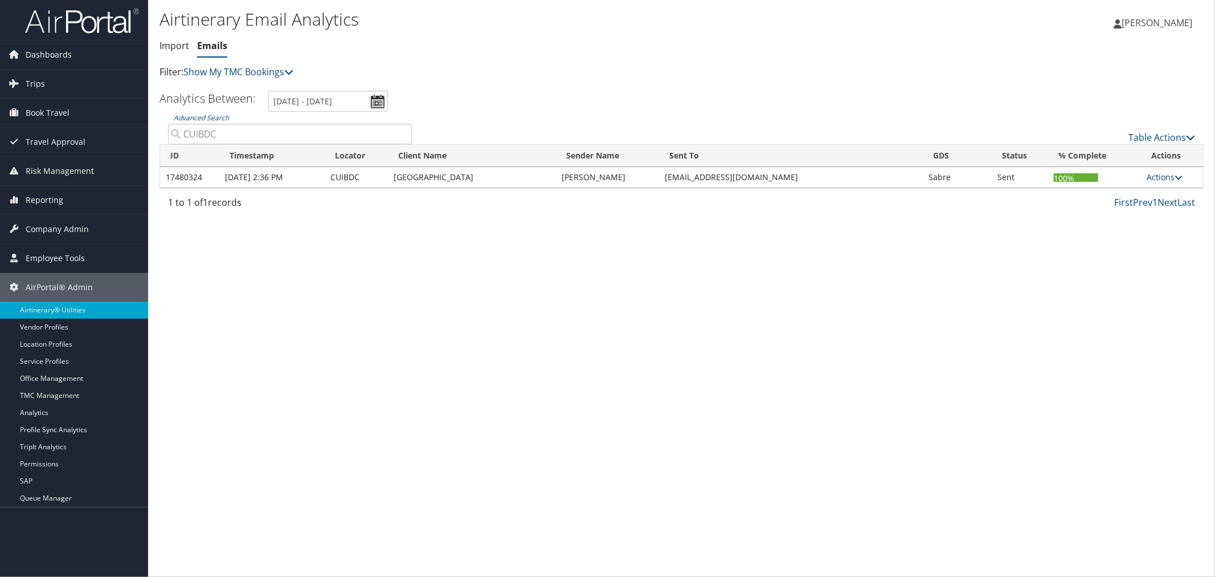
type input "CUIBDC"
click at [1160, 177] on link "Actions" at bounding box center [1165, 176] width 36 height 11
drag, startPoint x: 789, startPoint y: 131, endPoint x: 766, endPoint y: 134, distance: 23.5
click at [782, 132] on div "Table Actions" at bounding box center [812, 137] width 766 height 14
drag, startPoint x: 612, startPoint y: 177, endPoint x: 560, endPoint y: 179, distance: 51.9
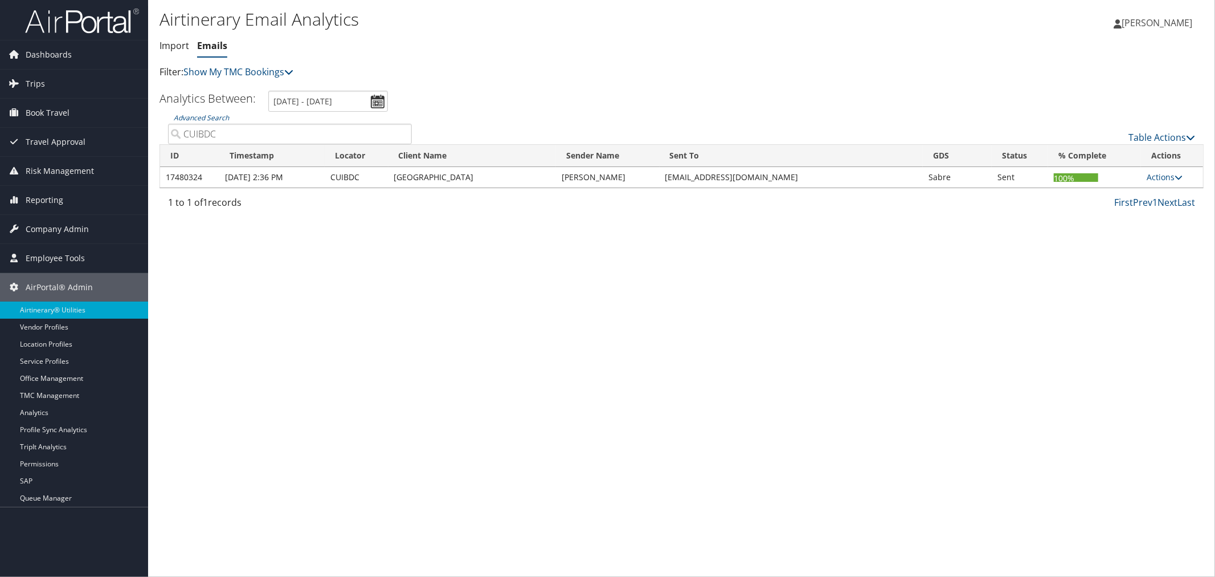
click at [560, 179] on td "[PERSON_NAME]" at bounding box center [608, 177] width 104 height 21
click at [1162, 178] on link "Actions" at bounding box center [1165, 176] width 36 height 11
click at [1153, 226] on link "View CCs" at bounding box center [1144, 232] width 72 height 19
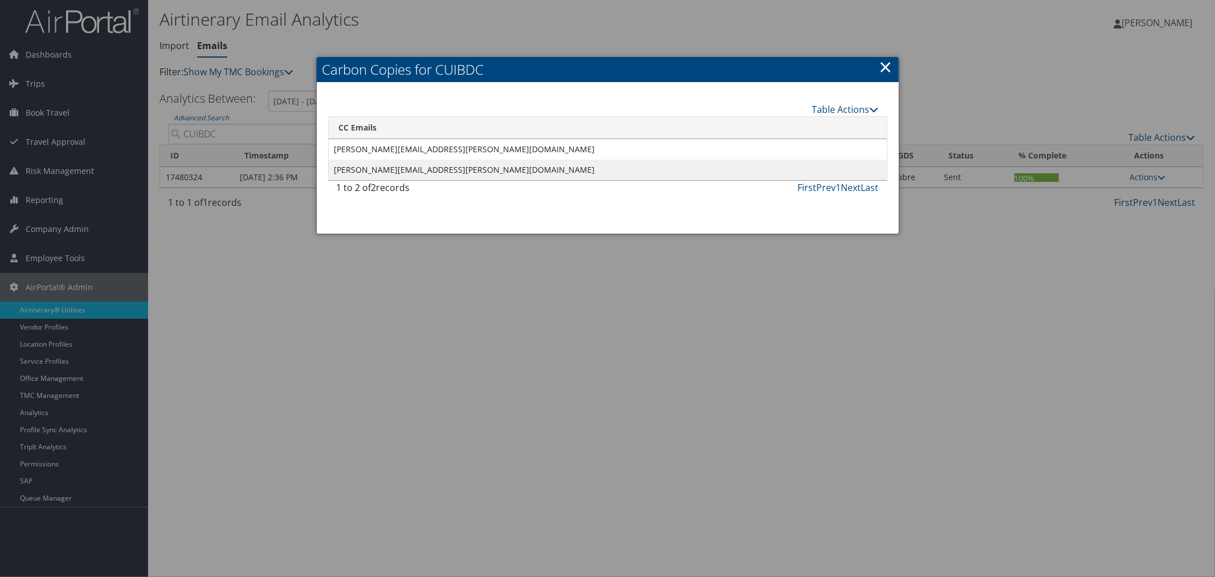
click at [883, 62] on link "×" at bounding box center [886, 66] width 13 height 23
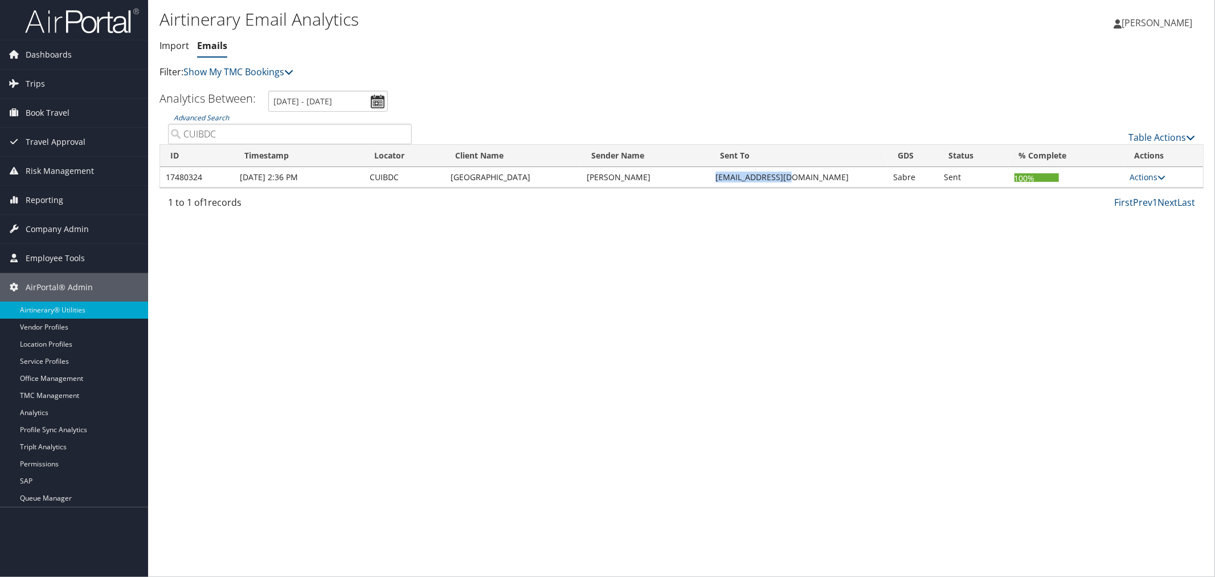
drag, startPoint x: 809, startPoint y: 175, endPoint x: 722, endPoint y: 178, distance: 87.2
click at [722, 178] on td "TRAVEL@TEMPLE.EDU" at bounding box center [799, 177] width 178 height 21
copy td "TRAVEL@TEMPLE.EDU"
drag, startPoint x: 401, startPoint y: 174, endPoint x: 363, endPoint y: 179, distance: 37.4
click at [363, 179] on tr "17480324 Oct 10th 2:36 PM CUIBDC Temple University Robin Pizzella TRAVEL@TEMPLE…" at bounding box center [681, 177] width 1043 height 21
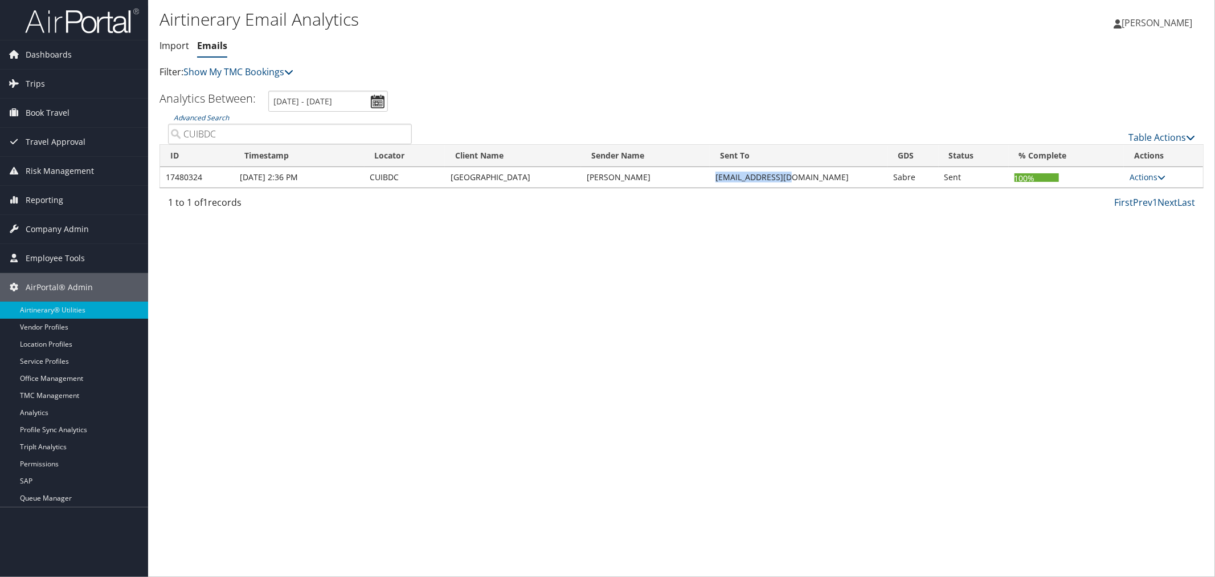
copy tr "CUIBDC"
click at [1151, 175] on link "Actions" at bounding box center [1148, 176] width 36 height 11
click at [1145, 132] on link "Table Actions" at bounding box center [1162, 137] width 67 height 13
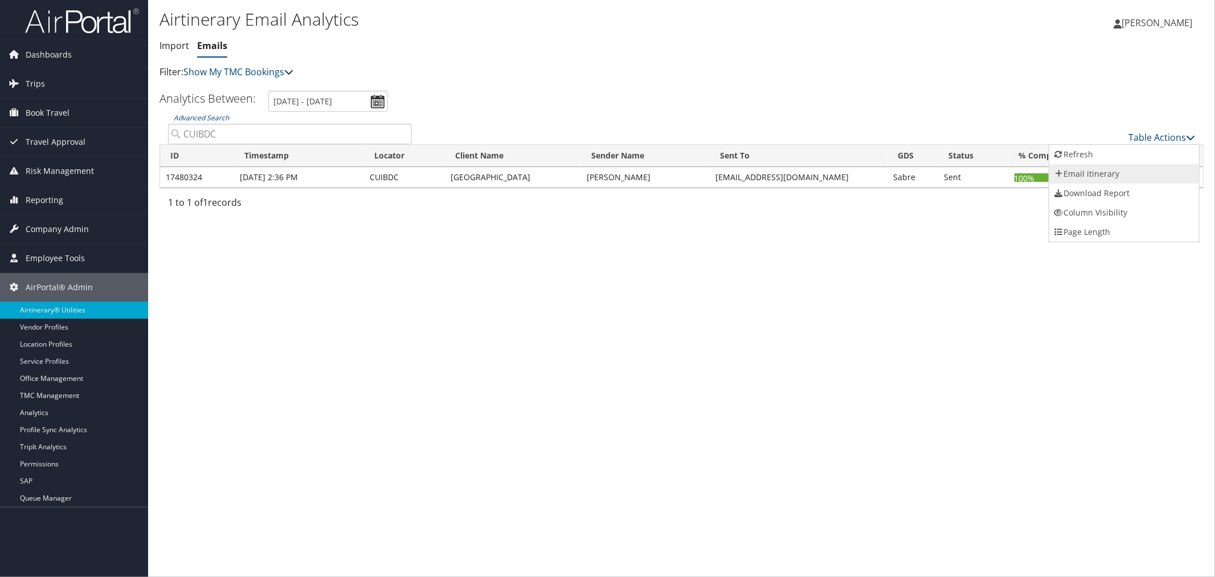
click at [1090, 171] on link "Email itinerary" at bounding box center [1124, 173] width 150 height 19
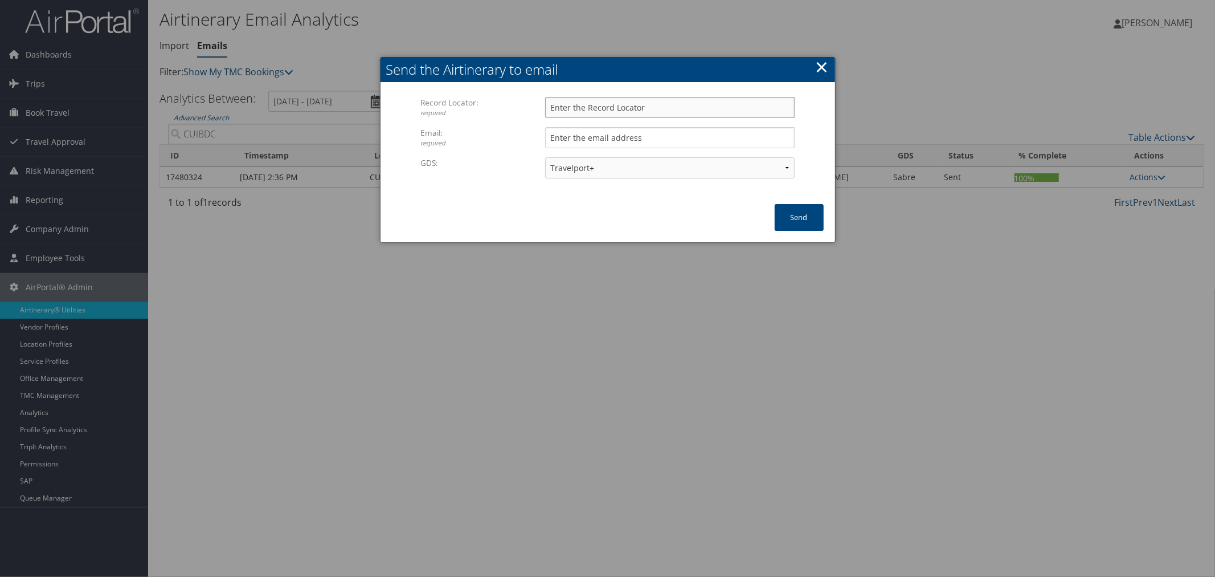
click at [619, 109] on input "Record Locator: required" at bounding box center [669, 107] width 249 height 21
paste input "CUIBDC"
click at [614, 129] on input "Email: required" at bounding box center [669, 137] width 249 height 21
drag, startPoint x: 567, startPoint y: 107, endPoint x: 551, endPoint y: 111, distance: 16.4
click at [551, 111] on input "CUIBDC" at bounding box center [669, 107] width 249 height 21
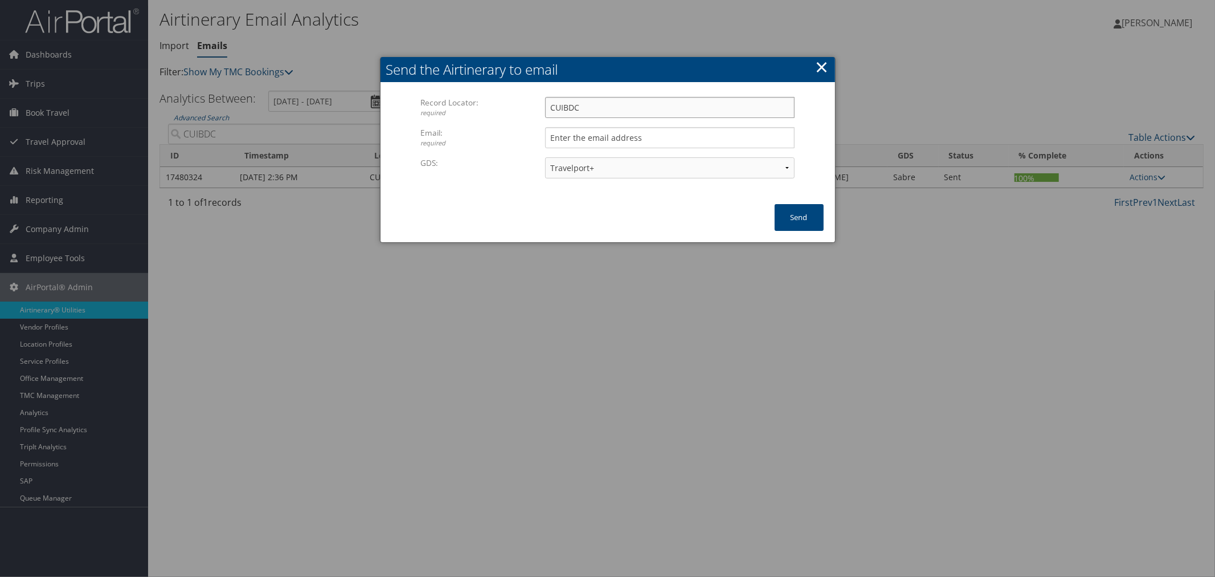
type input "CUIBDC"
click at [578, 138] on input "Email: required" at bounding box center [669, 137] width 249 height 21
type input "kyle.casazza@cbtravel.com"
click at [815, 128] on form "Record Locator: required CUIBDC Please enter a valid record locator. Email: req…" at bounding box center [608, 142] width 432 height 96
click at [577, 173] on select "Travelport+ Worldspan Apollo Sabre Amadeus" at bounding box center [669, 167] width 249 height 21
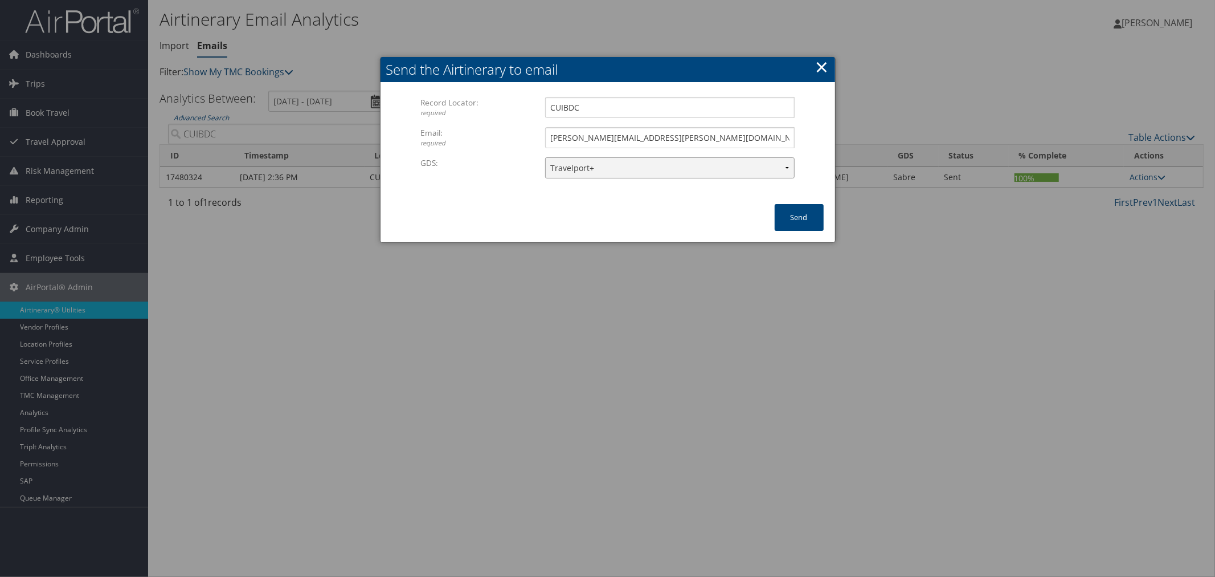
select select "1W"
click at [545, 157] on select "Travelport+ Worldspan Apollo Sabre Amadeus" at bounding box center [669, 167] width 249 height 21
click at [803, 216] on button "Send" at bounding box center [799, 217] width 49 height 27
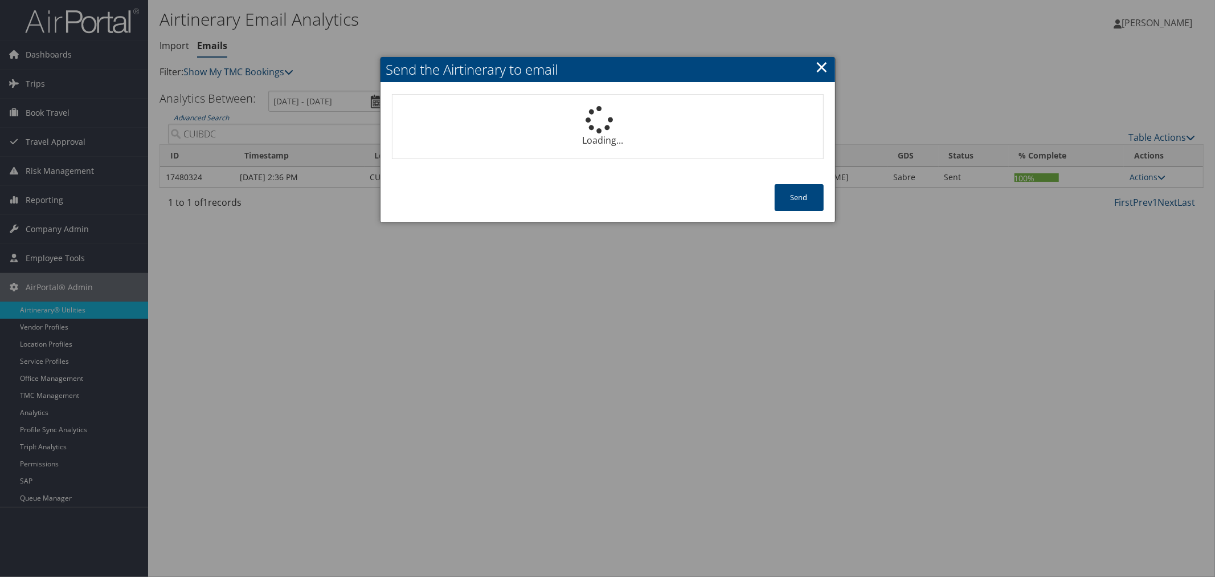
select select "1P"
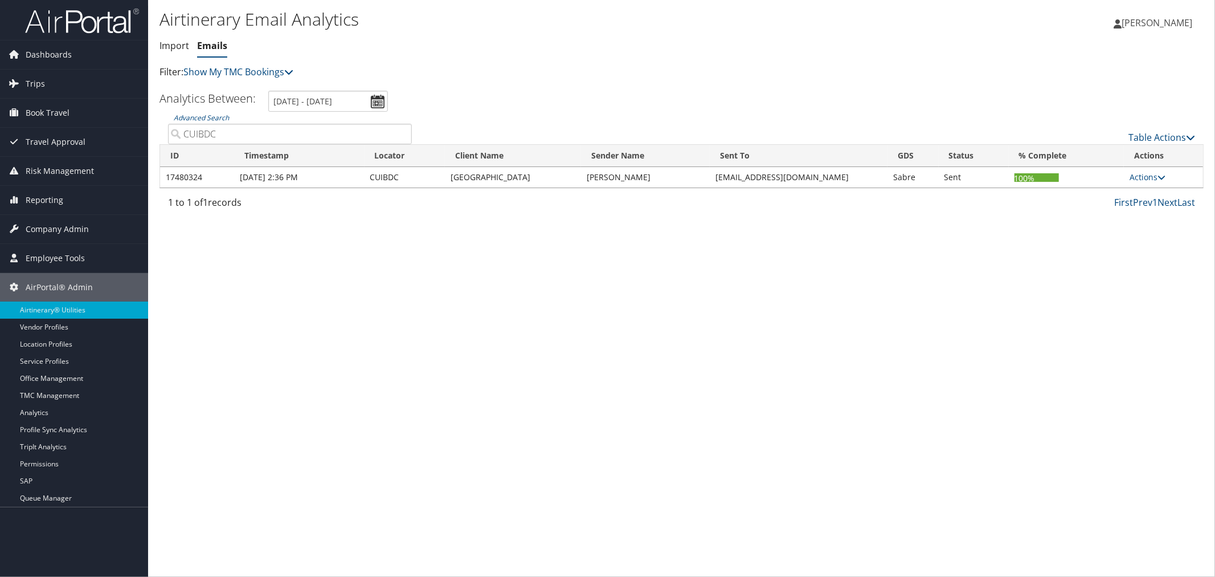
click at [254, 135] on input "CUIBDC" at bounding box center [290, 134] width 244 height 21
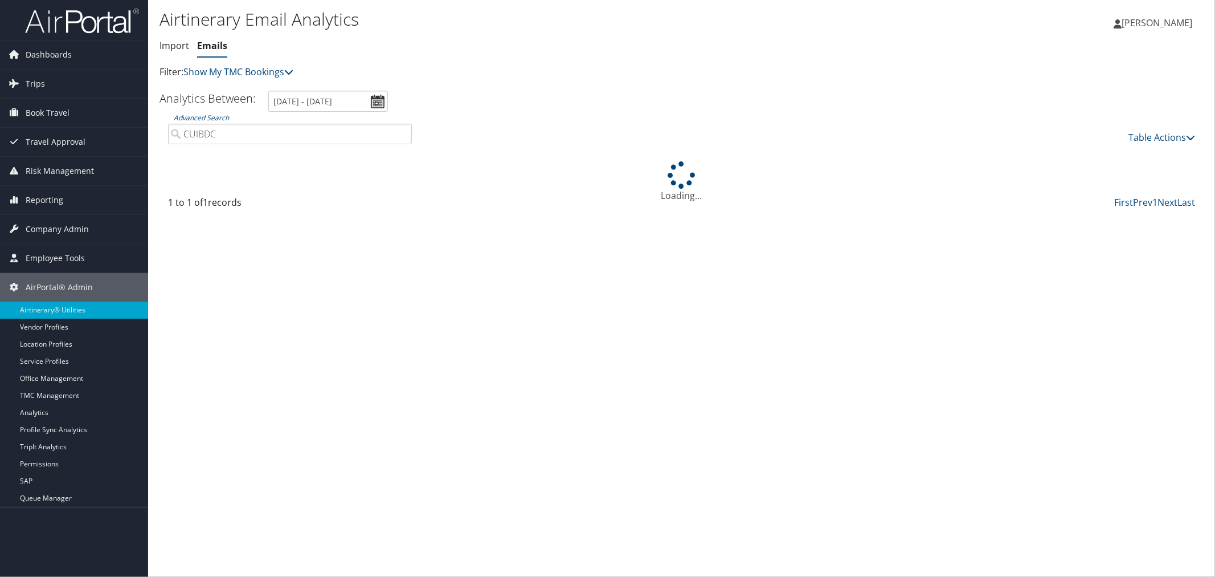
type input "CUIBDC"
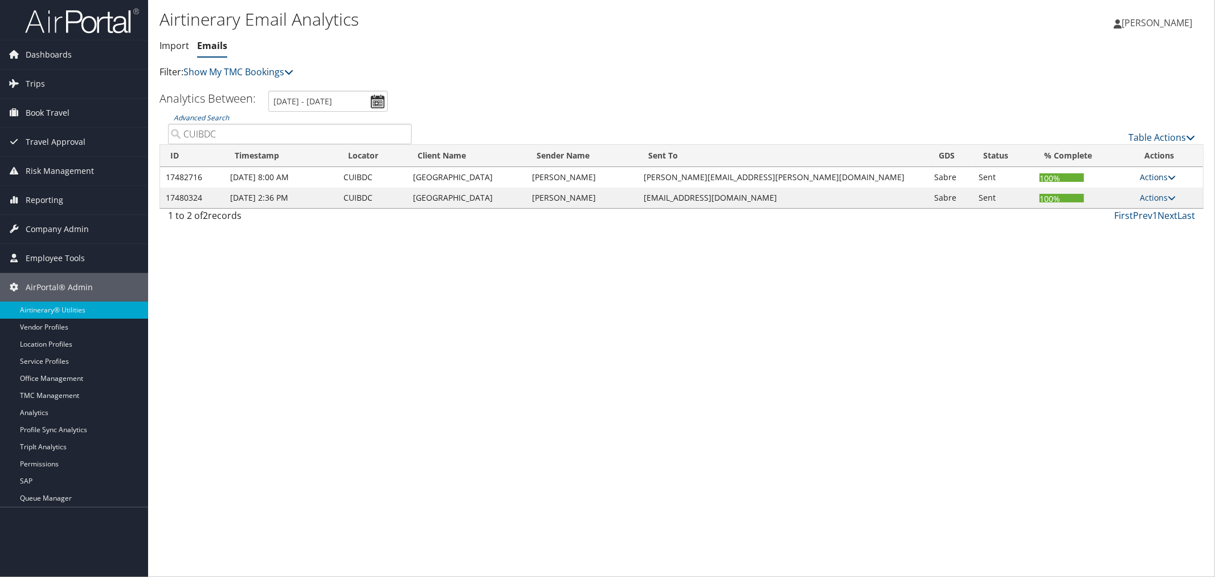
click at [1140, 179] on link "Actions" at bounding box center [1158, 176] width 36 height 11
click at [1134, 224] on link "View CCs" at bounding box center [1126, 232] width 72 height 19
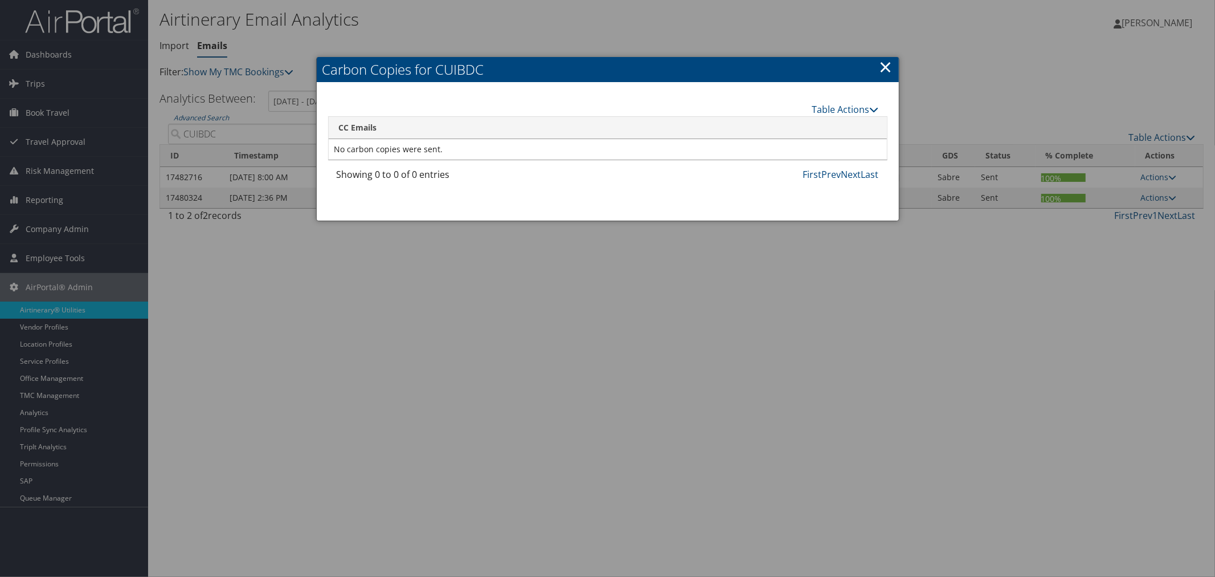
click at [886, 63] on link "×" at bounding box center [886, 66] width 13 height 23
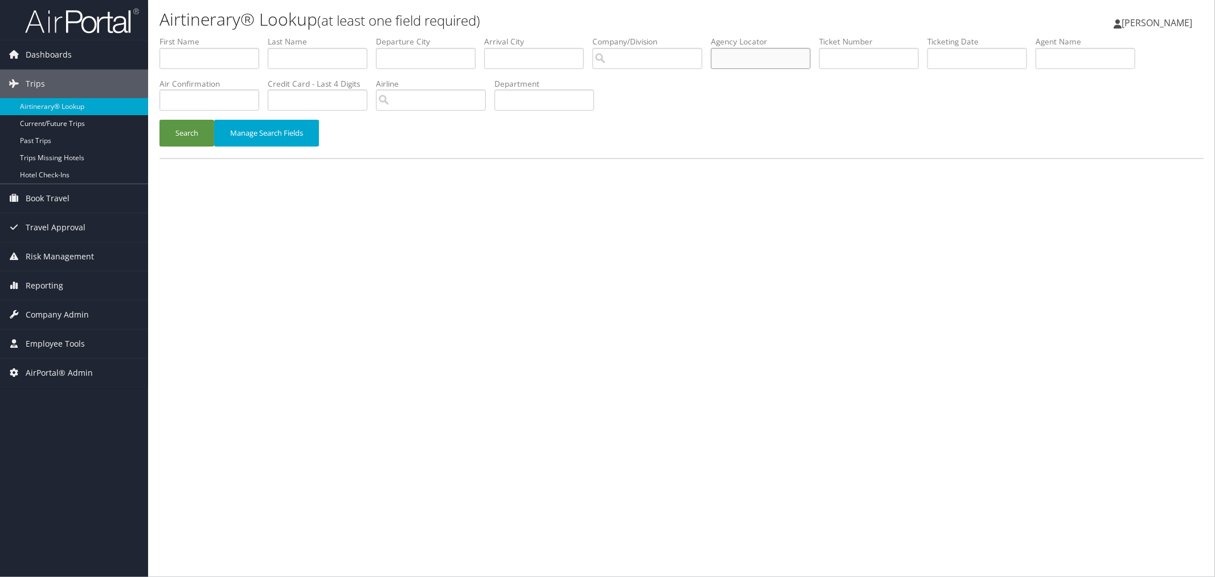
click at [762, 59] on input "text" at bounding box center [761, 58] width 100 height 21
paste input "CUIBDC"
type input "CUIBDC"
click at [184, 132] on button "Search" at bounding box center [187, 133] width 55 height 27
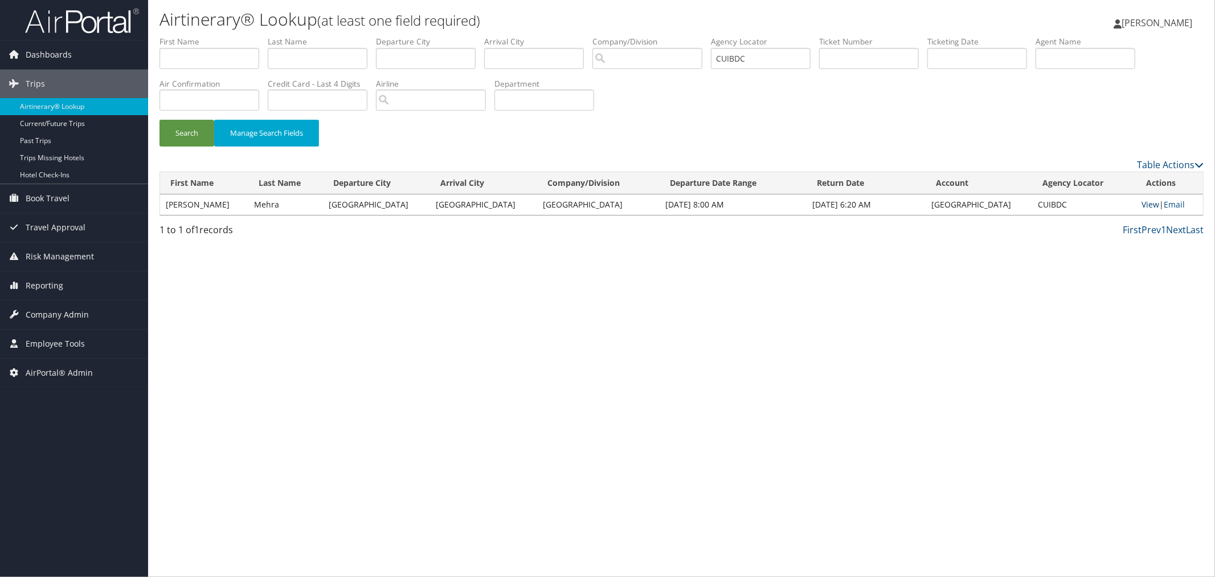
click at [1146, 201] on link "View" at bounding box center [1151, 204] width 18 height 11
click at [446, 138] on div "Search Manage Search Fields" at bounding box center [681, 139] width 1061 height 38
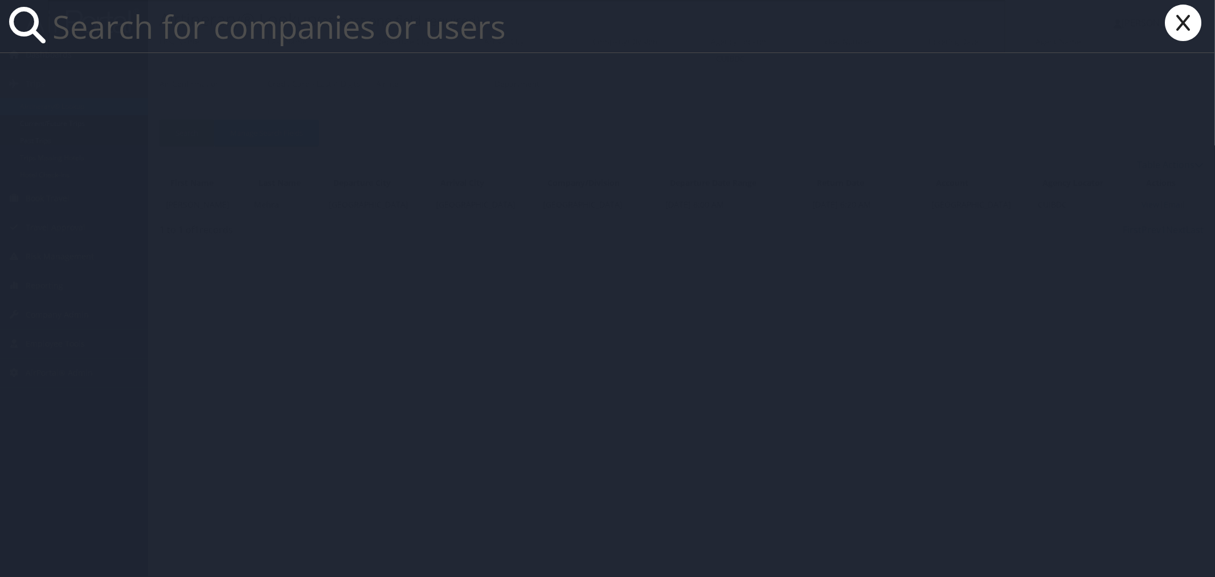
paste input "[GEOGRAPHIC_DATA]"
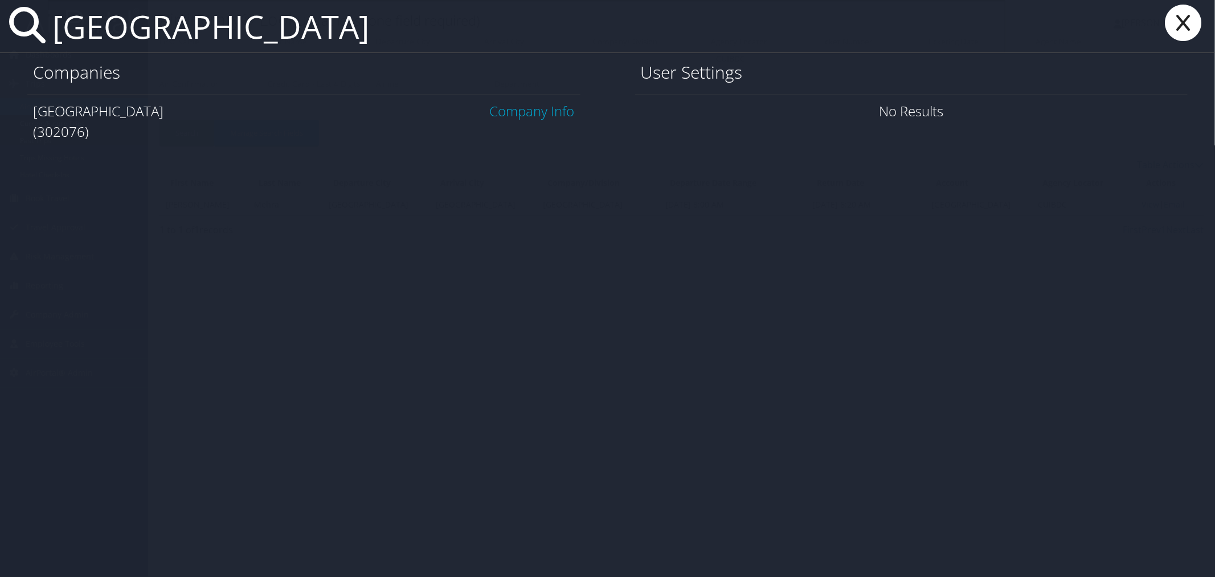
type input "[GEOGRAPHIC_DATA]"
click at [543, 109] on link "Company Info" at bounding box center [532, 110] width 85 height 19
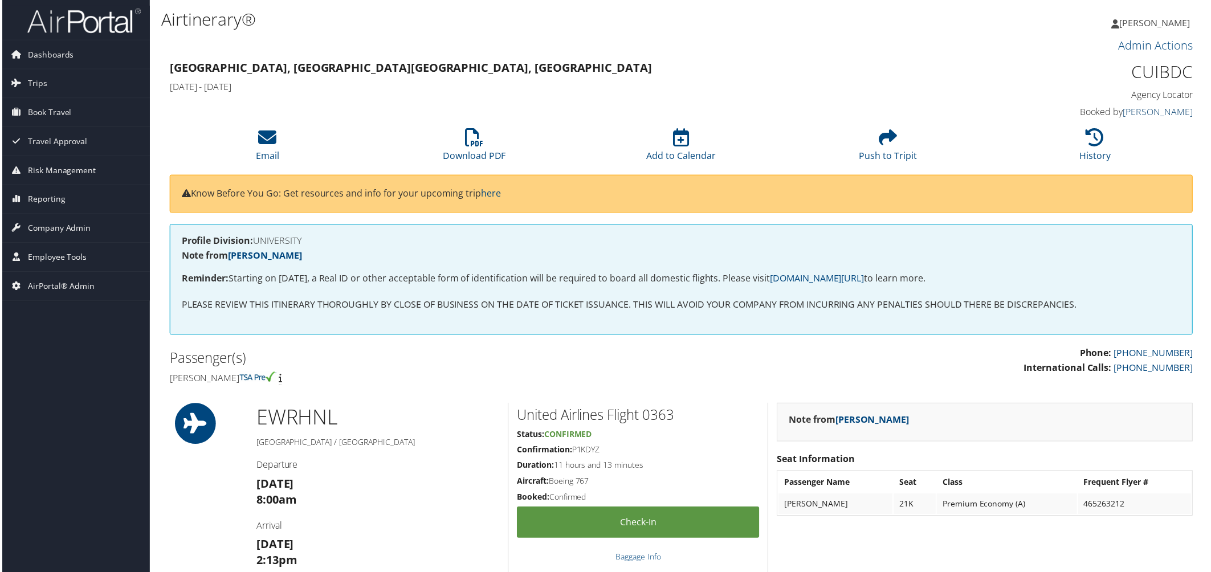
click at [1157, 109] on link "Robin Pizzella" at bounding box center [1160, 112] width 70 height 13
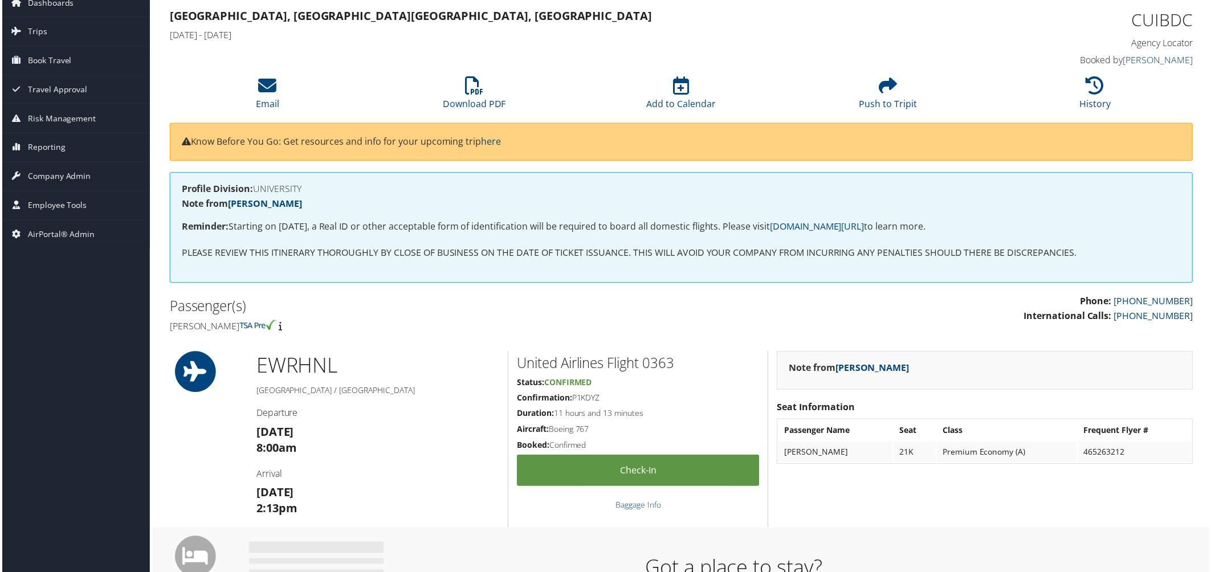
scroll to position [190, 0]
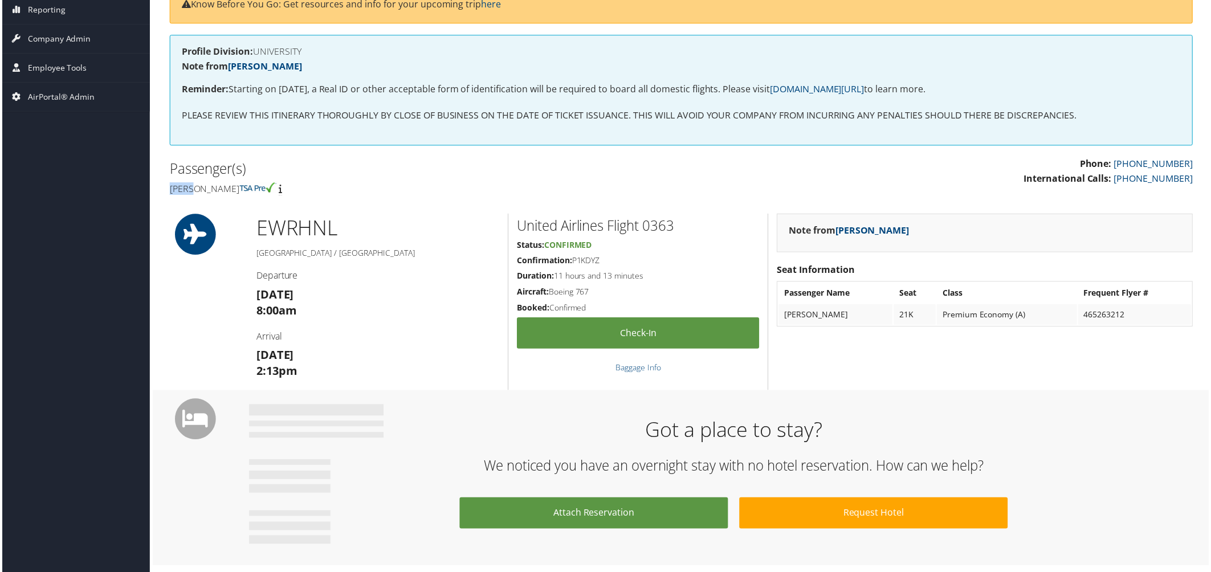
drag, startPoint x: 189, startPoint y: 187, endPoint x: 167, endPoint y: 187, distance: 21.1
click at [168, 187] on h4 "Salil Kumar Mehra" at bounding box center [420, 189] width 505 height 13
copy h4 "[PERSON_NAME]"
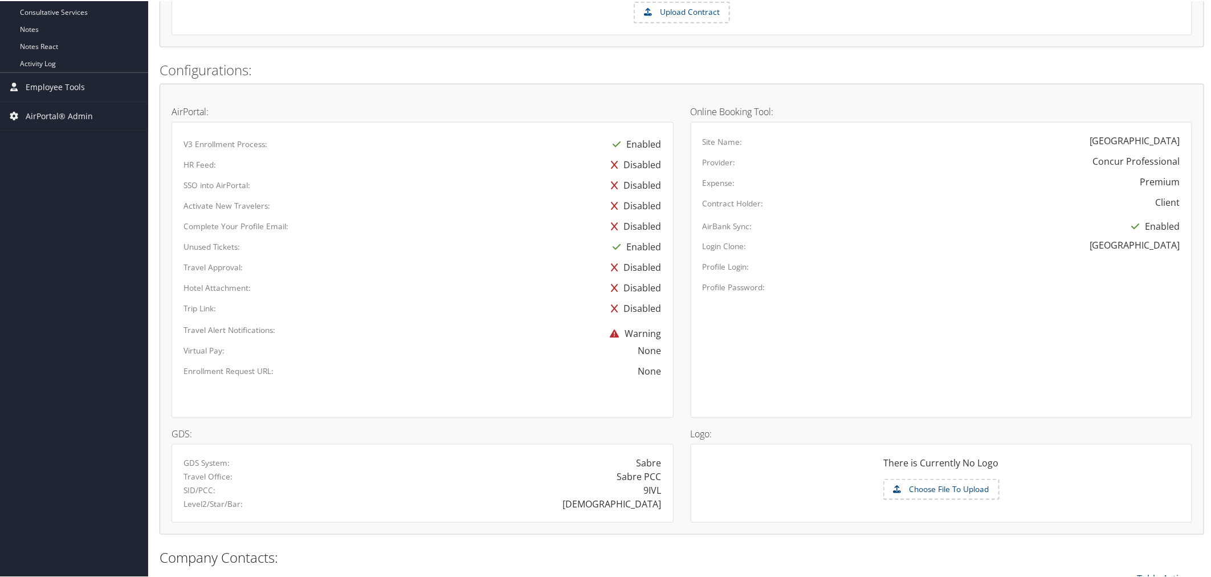
scroll to position [506, 0]
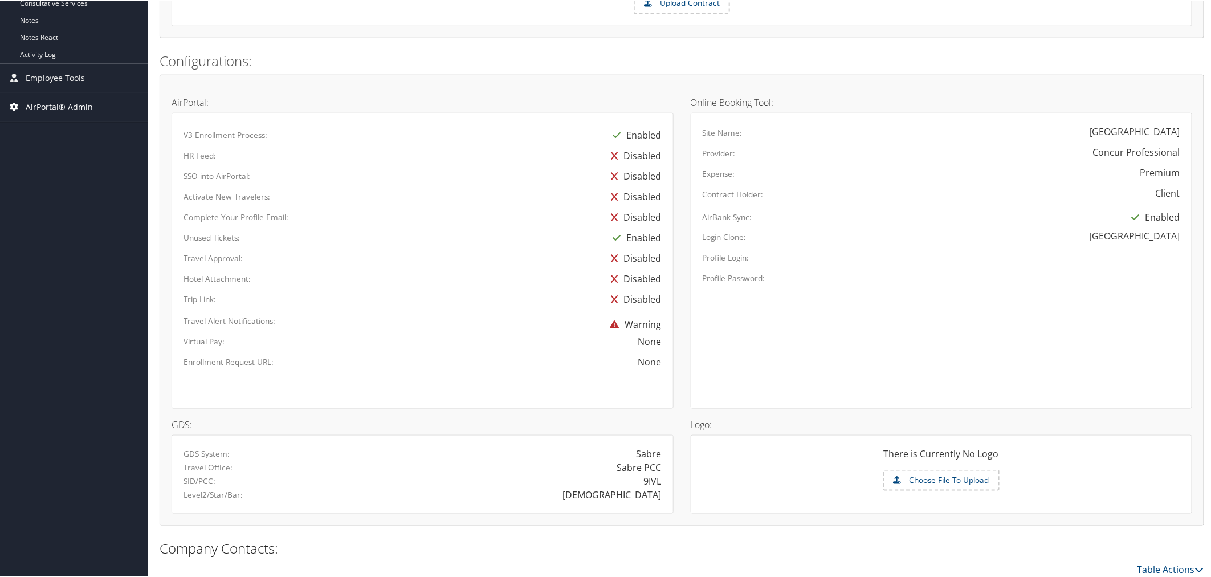
click at [43, 103] on span "AirPortal® Admin" at bounding box center [59, 106] width 67 height 28
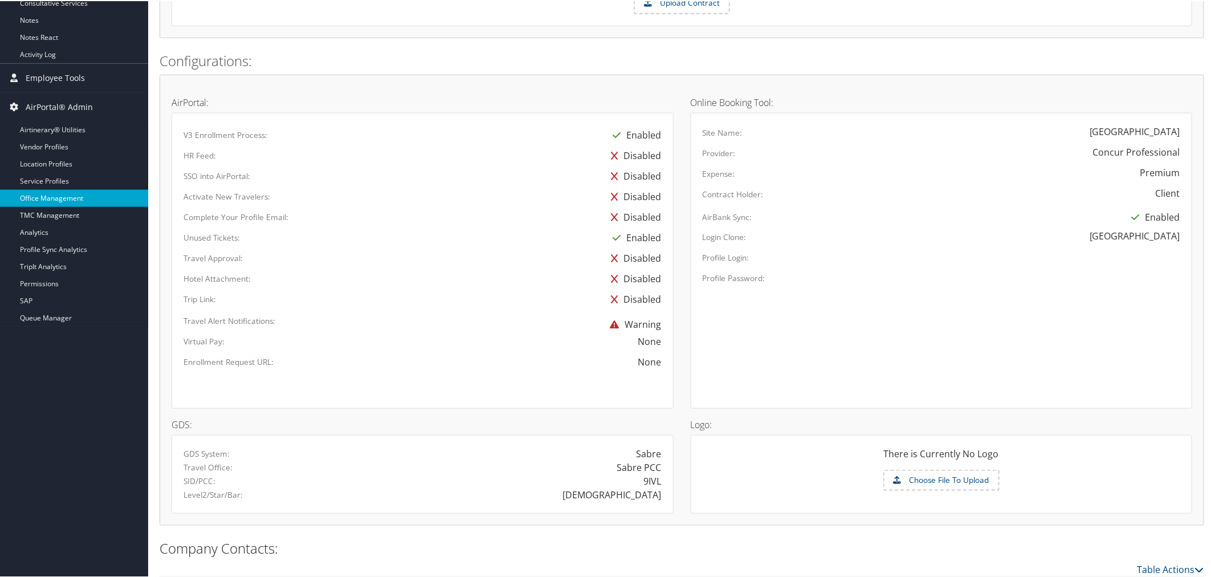
click at [50, 200] on link "Office Management" at bounding box center [74, 197] width 148 height 17
